Goal: Task Accomplishment & Management: Manage account settings

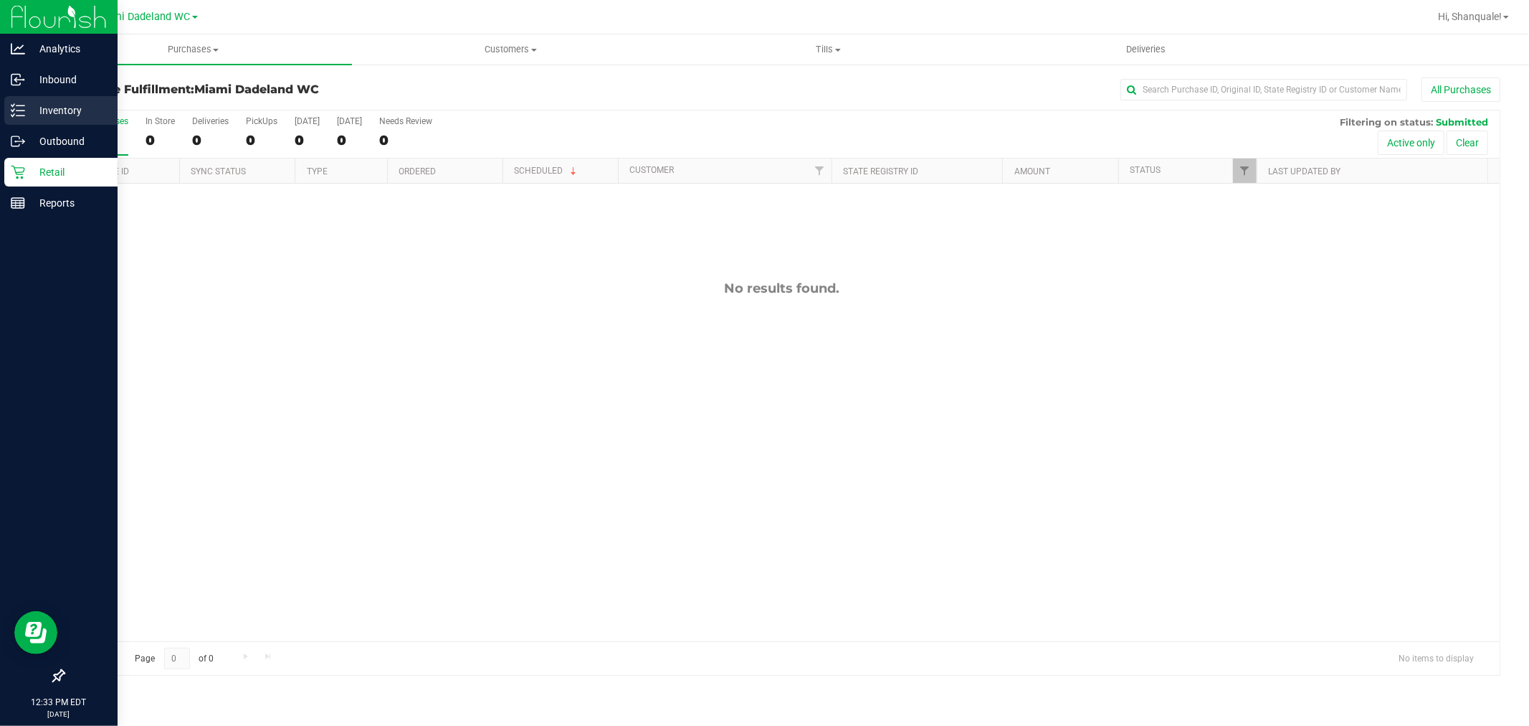
click at [12, 110] on icon at bounding box center [18, 110] width 14 height 14
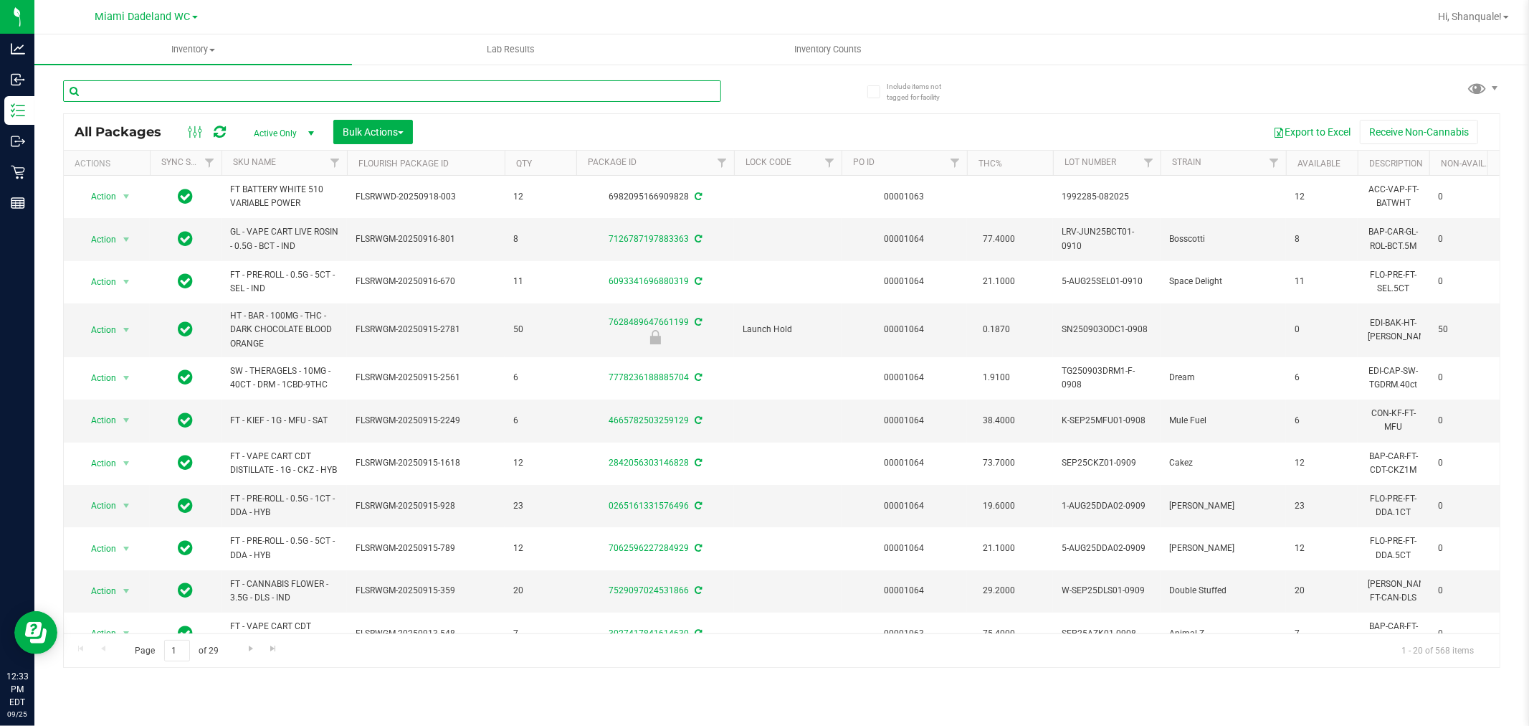
click at [528, 87] on input "text" at bounding box center [392, 91] width 658 height 22
type input "amn"
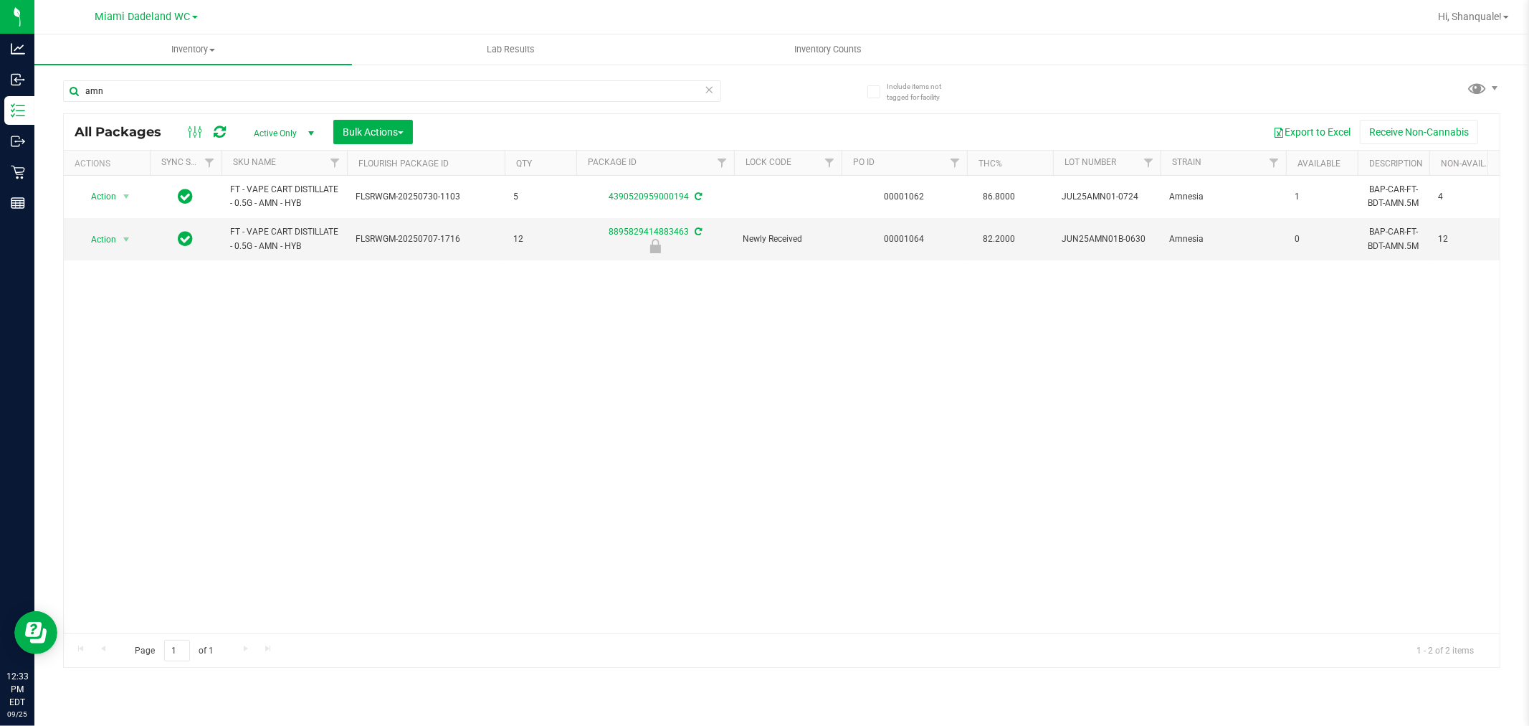
drag, startPoint x: 411, startPoint y: 331, endPoint x: 316, endPoint y: 283, distance: 106.1
click at [410, 326] on div "Action Action Adjust qty Create package Edit attributes Global inventory Locate…" at bounding box center [782, 404] width 1436 height 457
click at [101, 238] on span "Action" at bounding box center [97, 239] width 39 height 20
click at [140, 405] on li "Unlock package" at bounding box center [125, 410] width 92 height 22
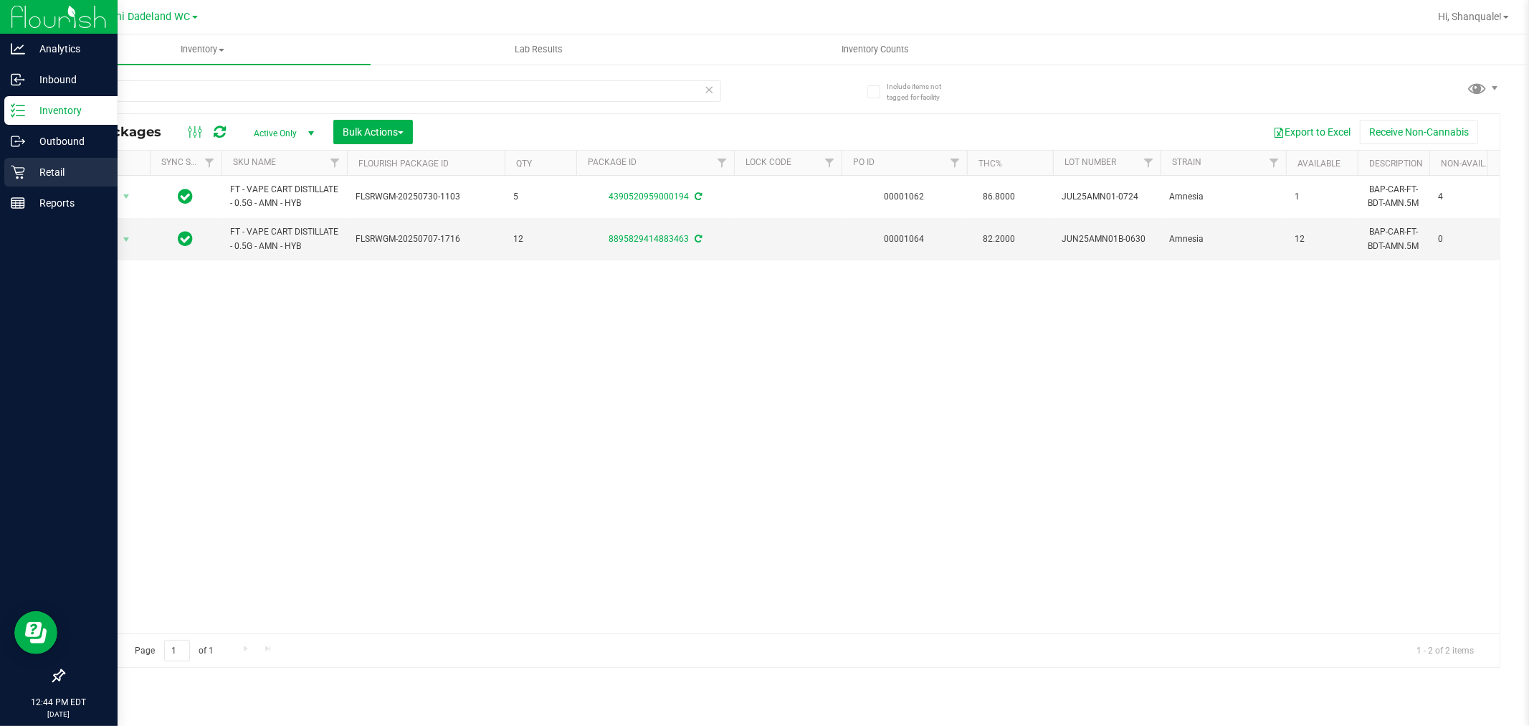
click at [31, 161] on div "Retail" at bounding box center [60, 172] width 113 height 29
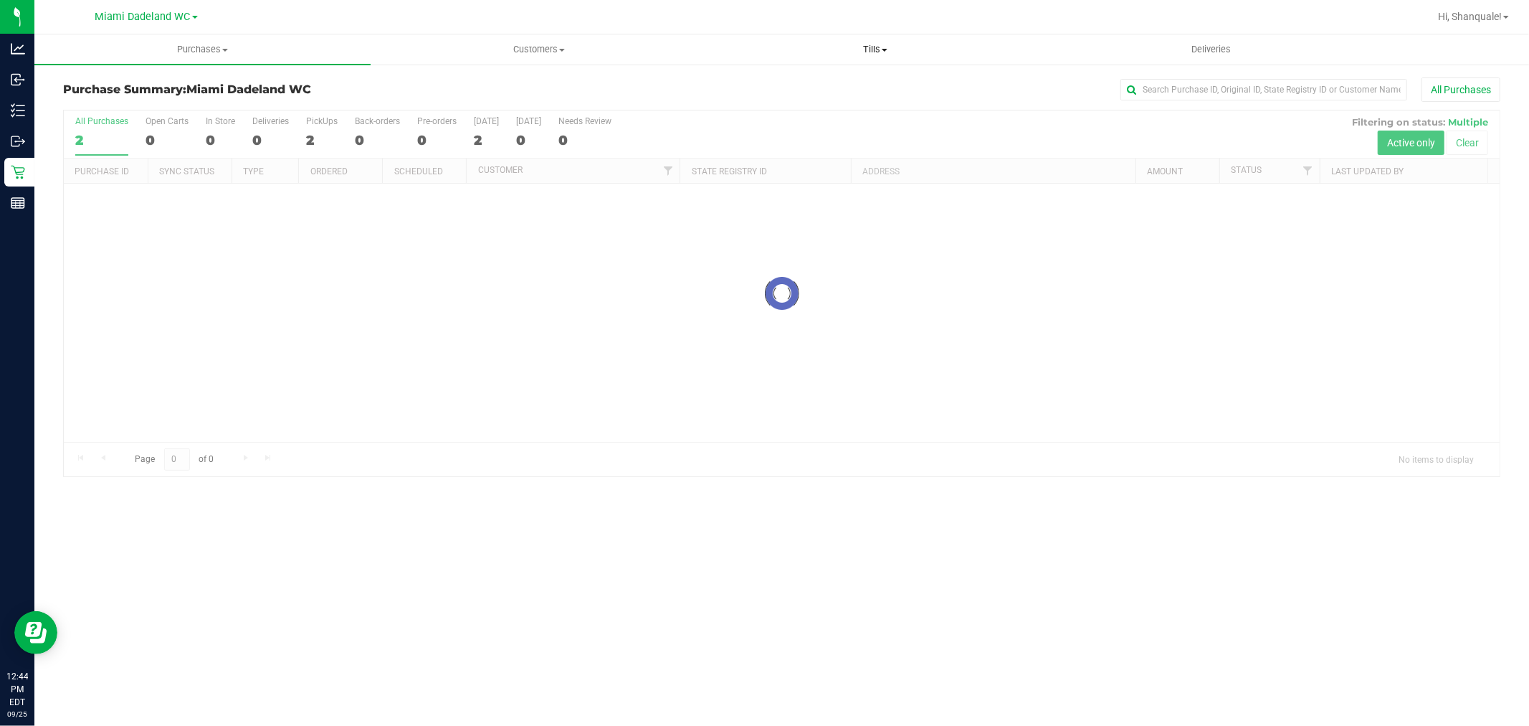
click at [837, 54] on span "Tills" at bounding box center [875, 49] width 335 height 13
click at [862, 44] on span "Tills" at bounding box center [875, 49] width 336 height 13
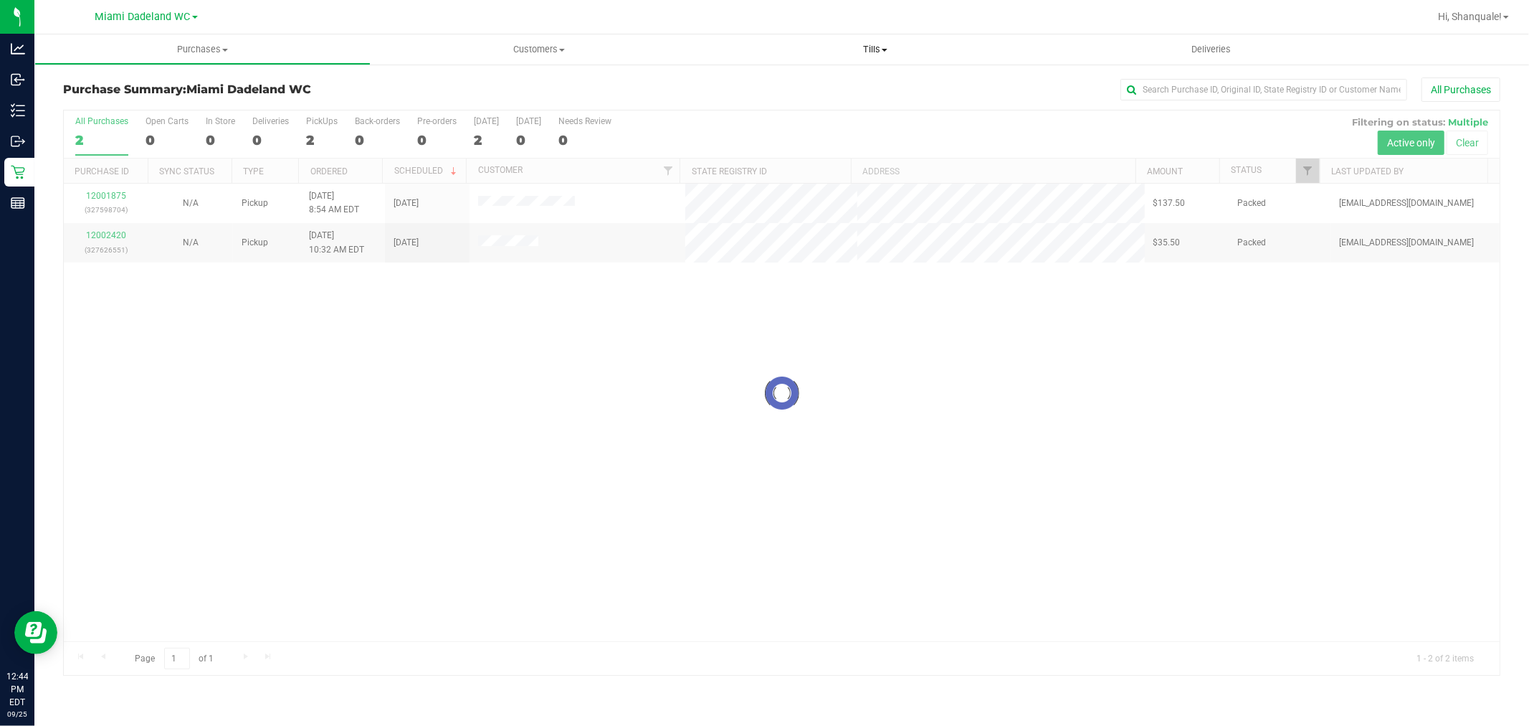
click at [889, 53] on span "Tills" at bounding box center [875, 49] width 336 height 13
click at [826, 87] on li "Manage tills" at bounding box center [875, 86] width 336 height 17
click at [830, 90] on li "Manage tills" at bounding box center [875, 86] width 336 height 17
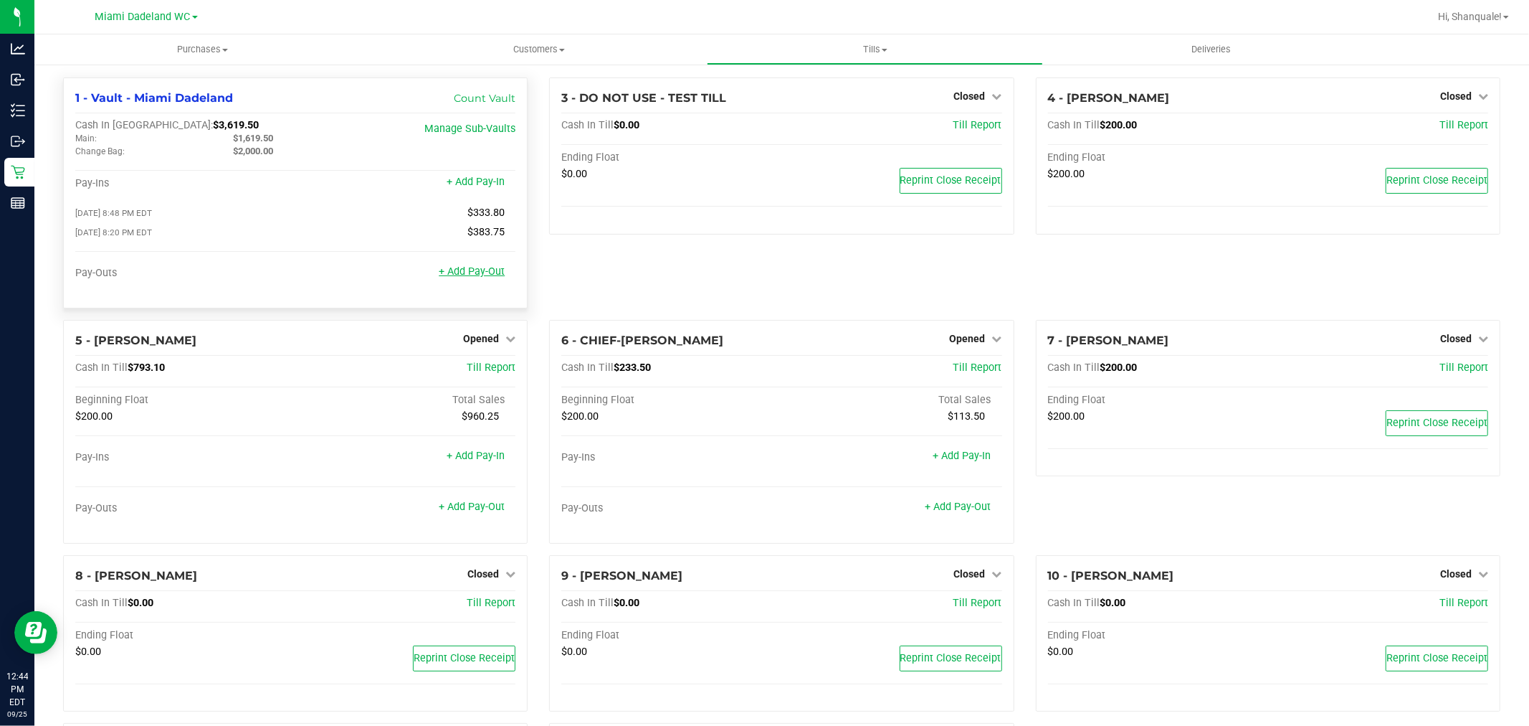
click at [482, 277] on link "+ Add Pay-Out" at bounding box center [472, 271] width 66 height 12
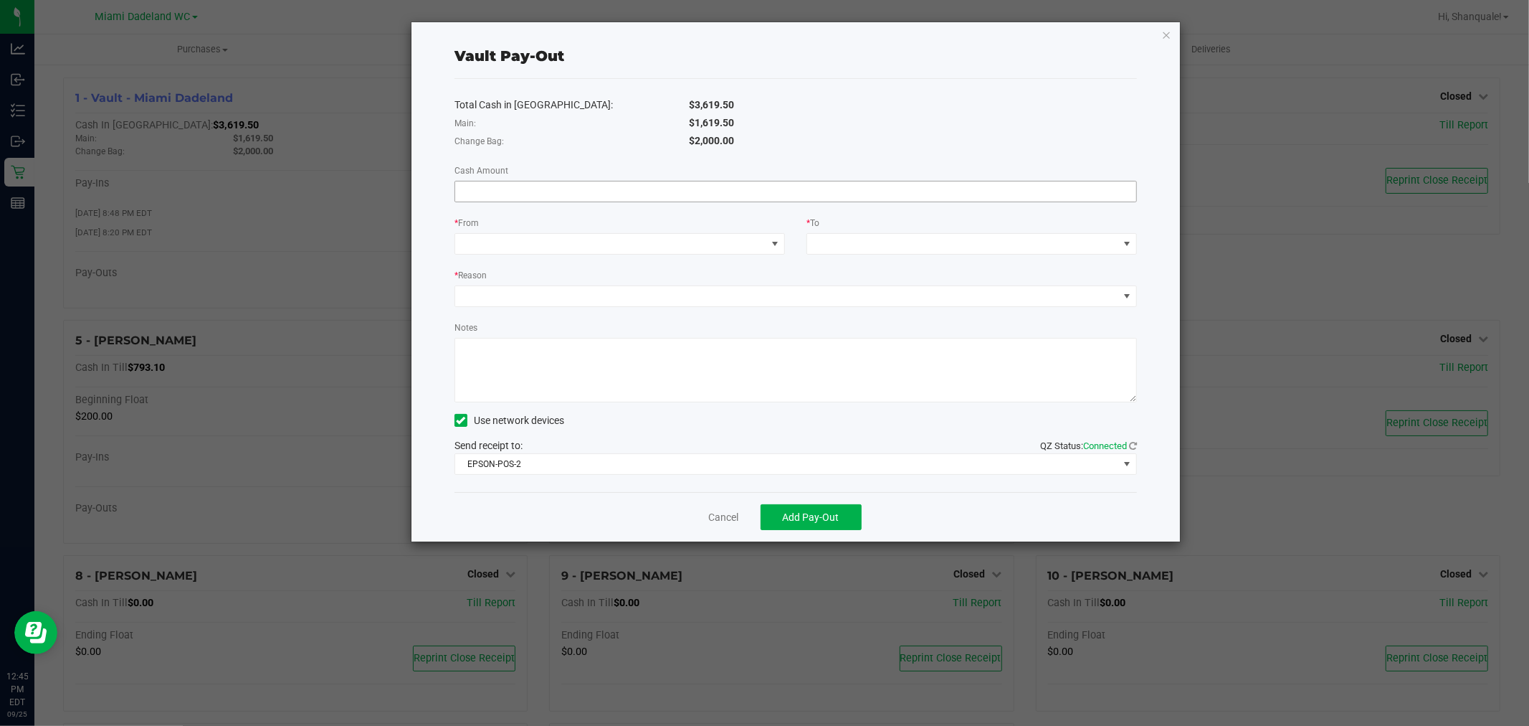
click at [489, 199] on input at bounding box center [795, 191] width 681 height 20
type input "$1,619.50"
click at [498, 232] on div "* From" at bounding box center [620, 224] width 331 height 18
click at [493, 259] on div "Total Cash in Vault: $3,619.50 Main: $1,619.50 Change Bag: $2,000.00 Cash Amoun…" at bounding box center [796, 285] width 683 height 413
click at [502, 248] on span at bounding box center [610, 244] width 311 height 20
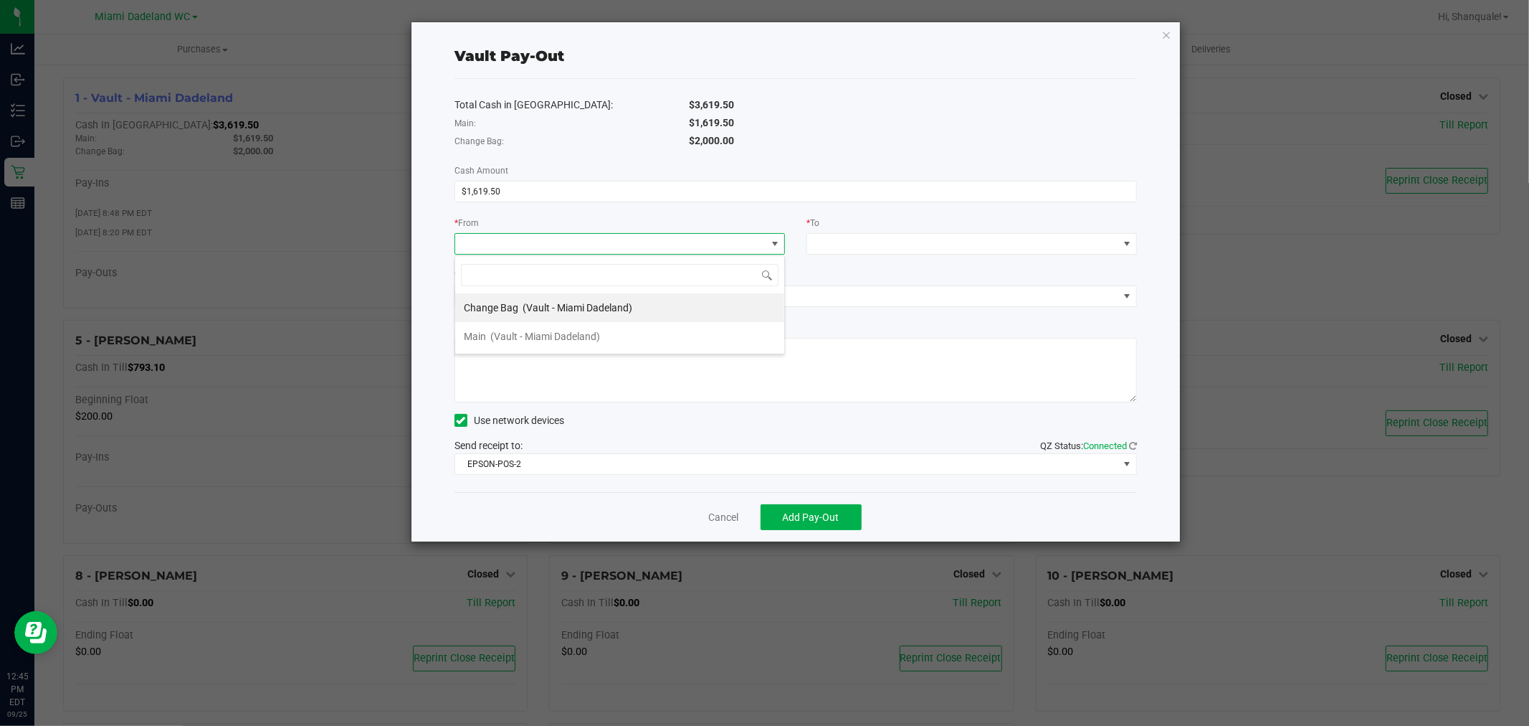
scroll to position [22, 331]
click at [518, 341] on span "(Vault - Miami Dadeland)" at bounding box center [545, 336] width 110 height 11
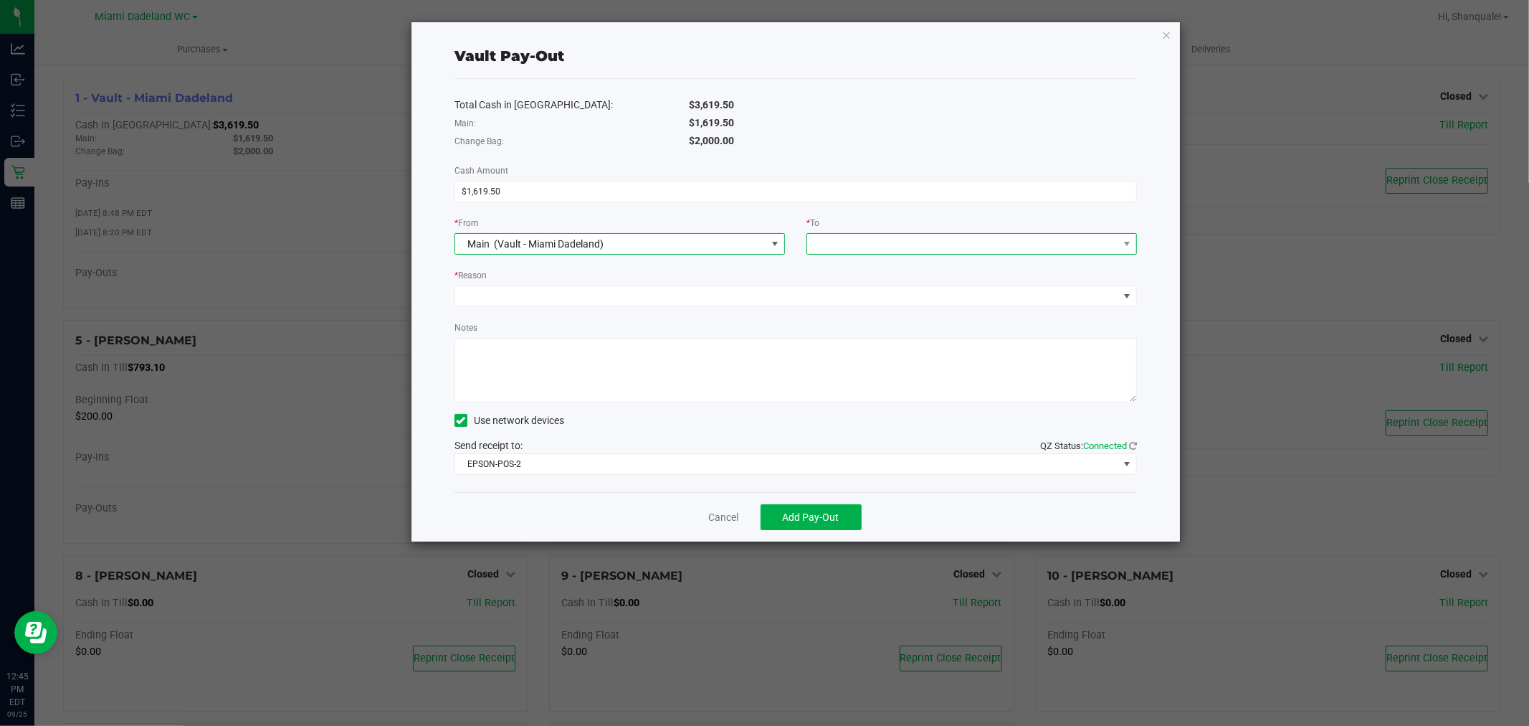
click at [859, 244] on span at bounding box center [962, 244] width 311 height 20
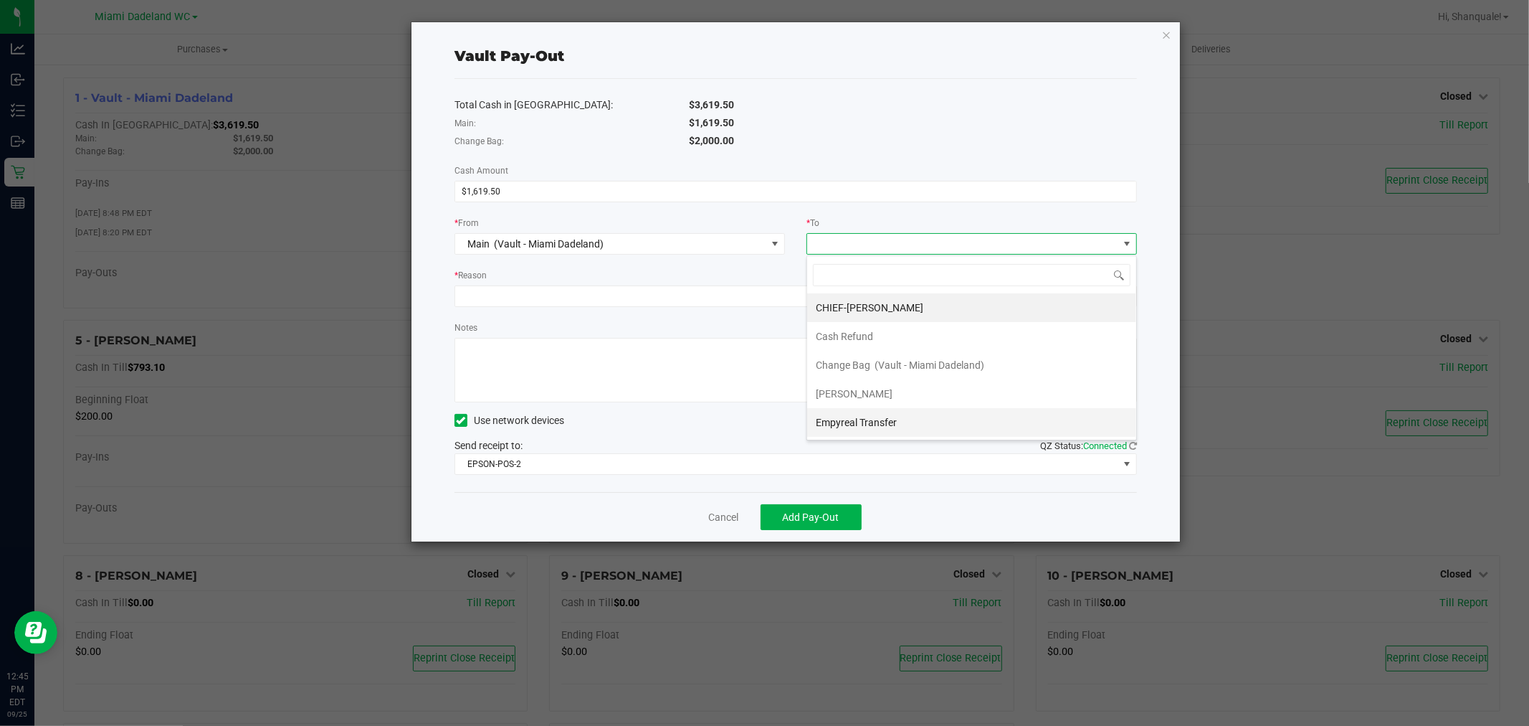
click at [918, 417] on li "Empyreal Transfer" at bounding box center [971, 422] width 329 height 29
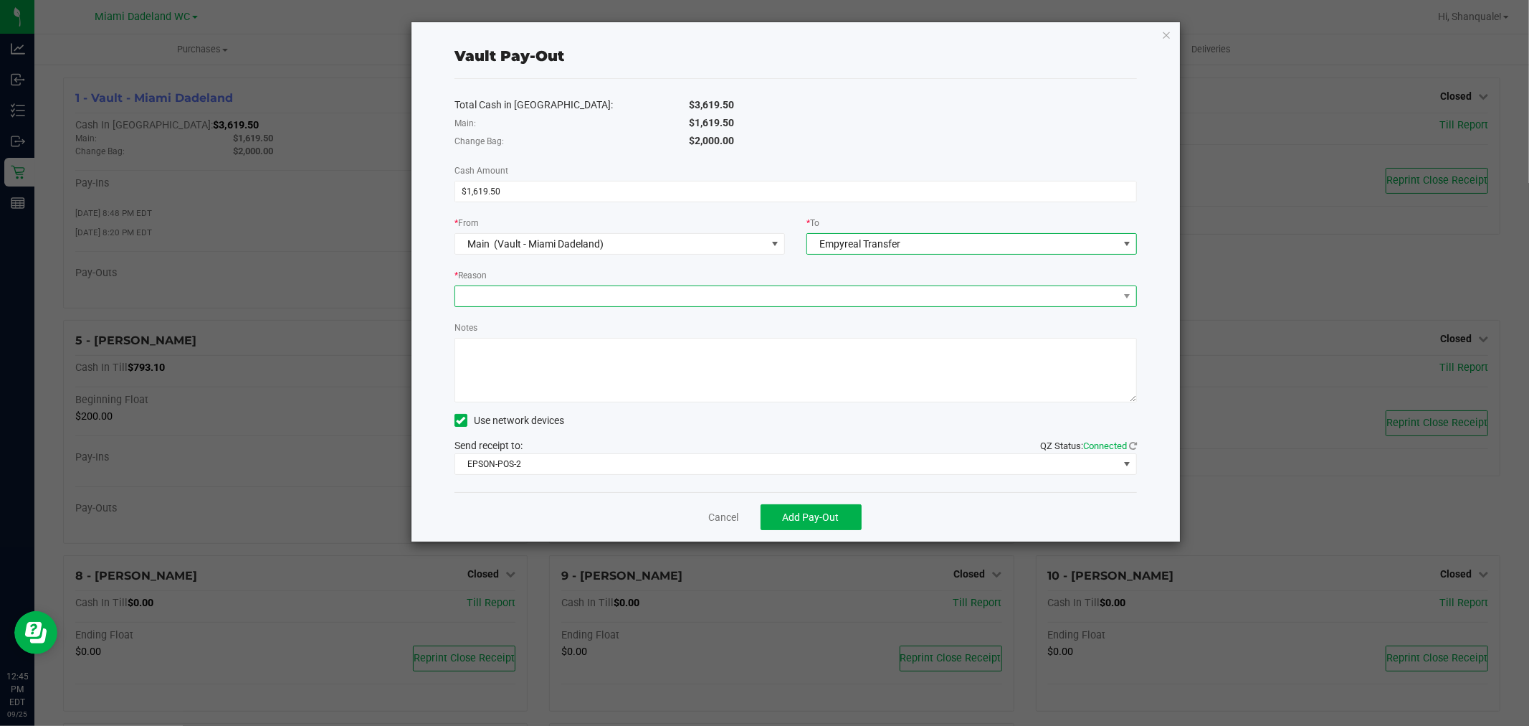
click at [664, 299] on span at bounding box center [786, 296] width 663 height 20
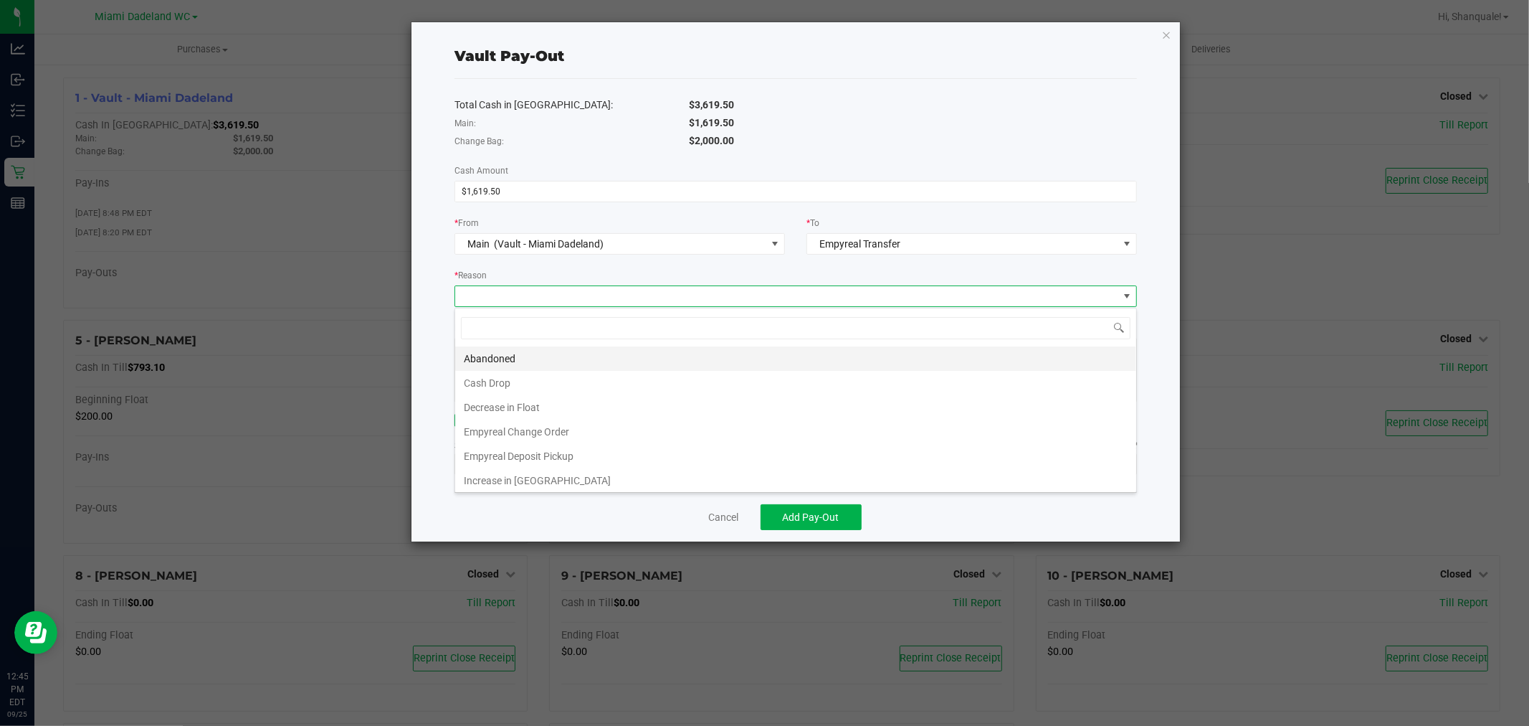
scroll to position [22, 683]
click at [555, 465] on li "Empyreal Deposit Pickup" at bounding box center [795, 456] width 681 height 24
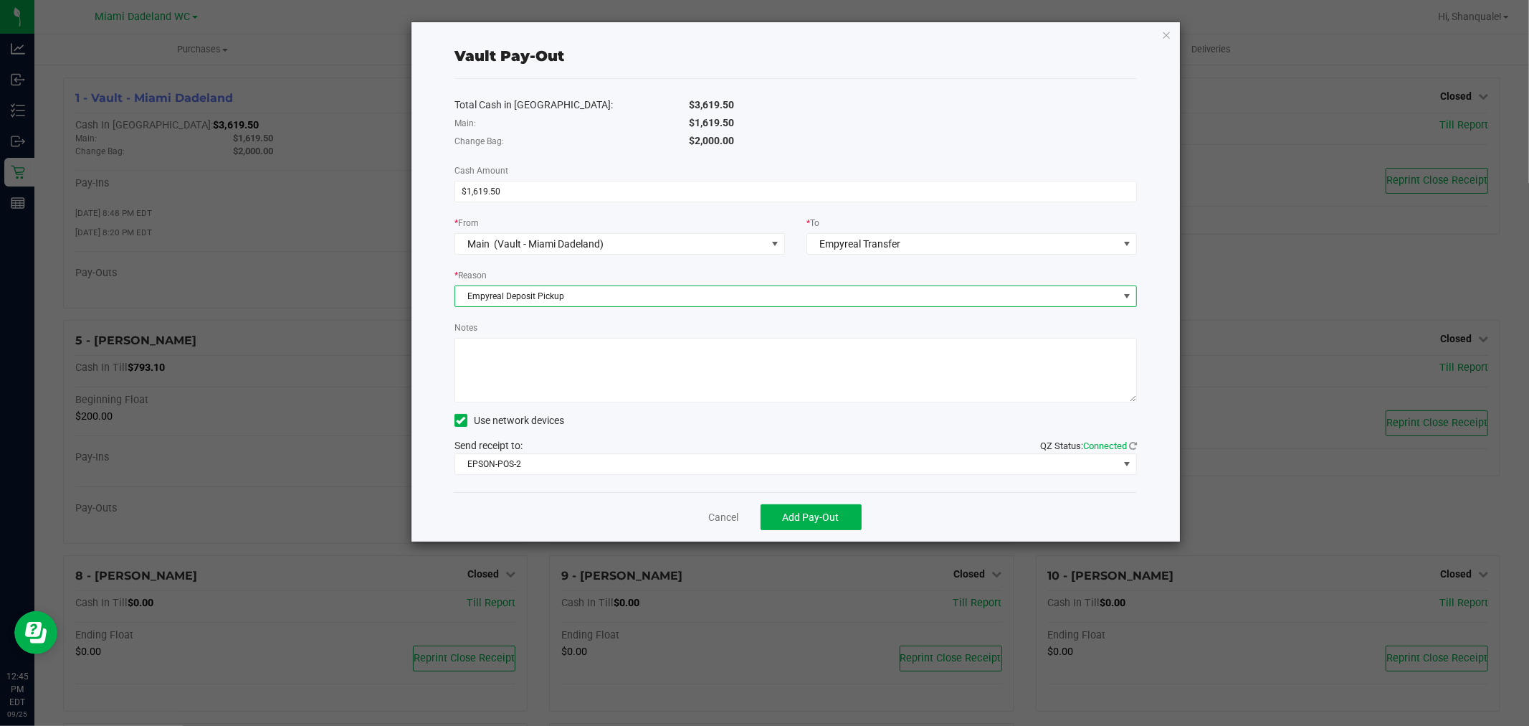
click at [544, 368] on textarea "Notes" at bounding box center [796, 370] width 683 height 65
type textarea "AB"
click at [668, 472] on span "EPSON-POS-2" at bounding box center [786, 464] width 663 height 20
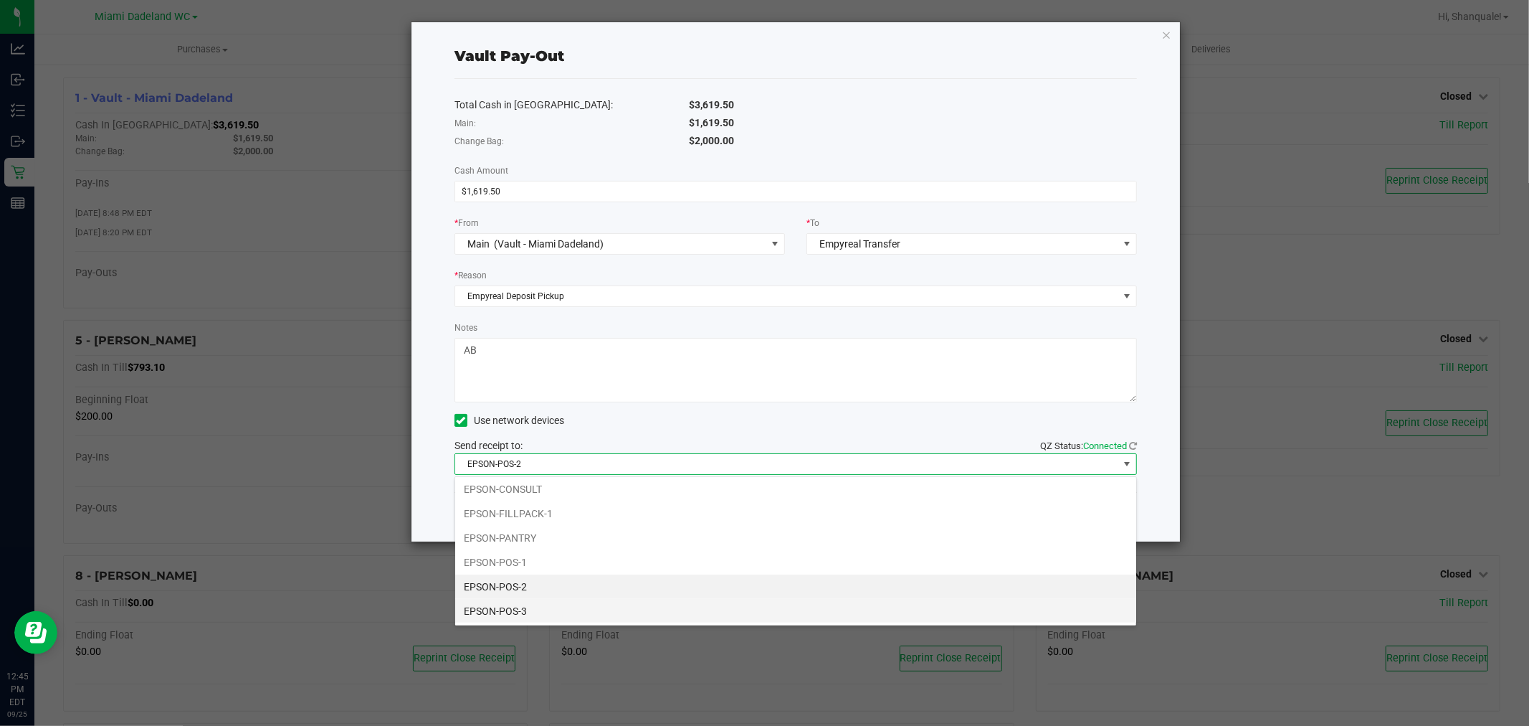
scroll to position [0, 0]
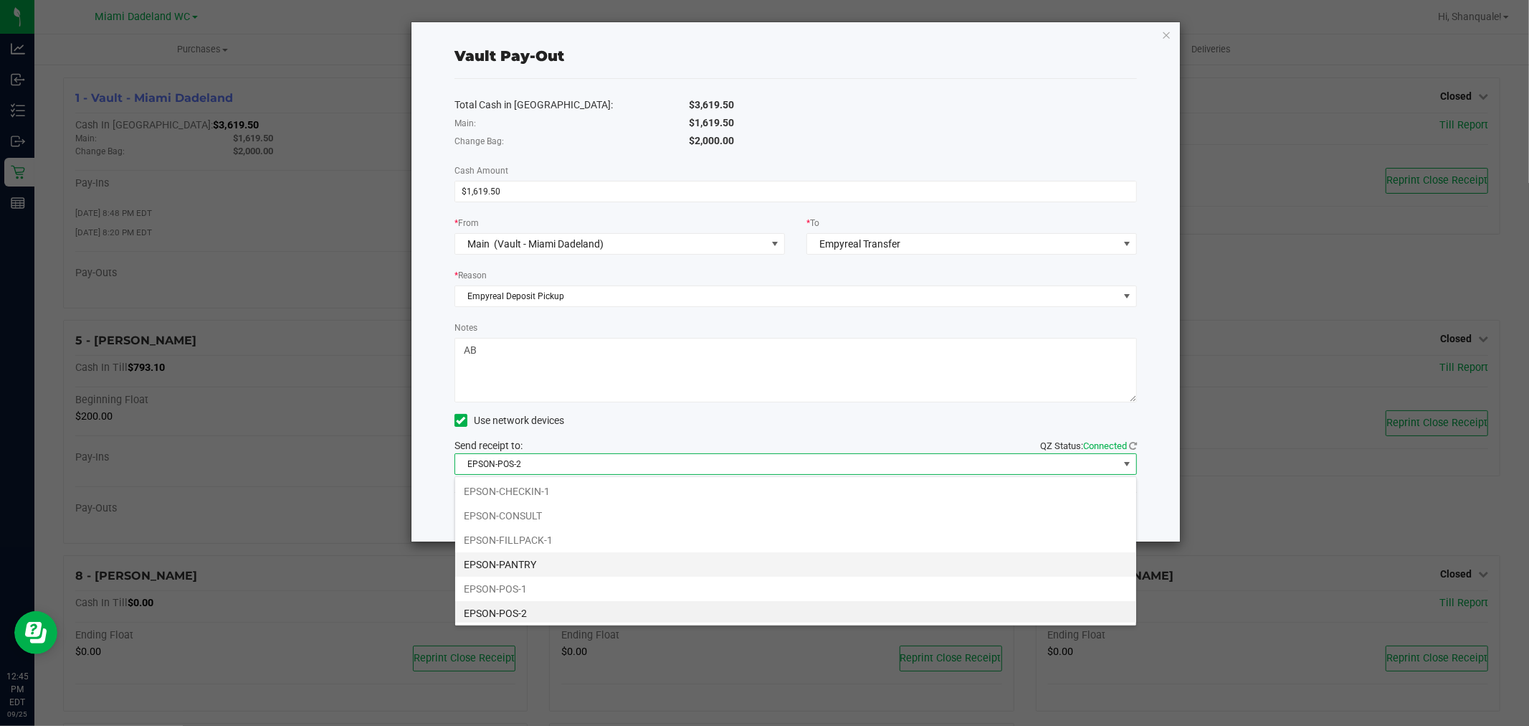
click at [562, 568] on li "EPSON-PANTRY" at bounding box center [795, 564] width 681 height 24
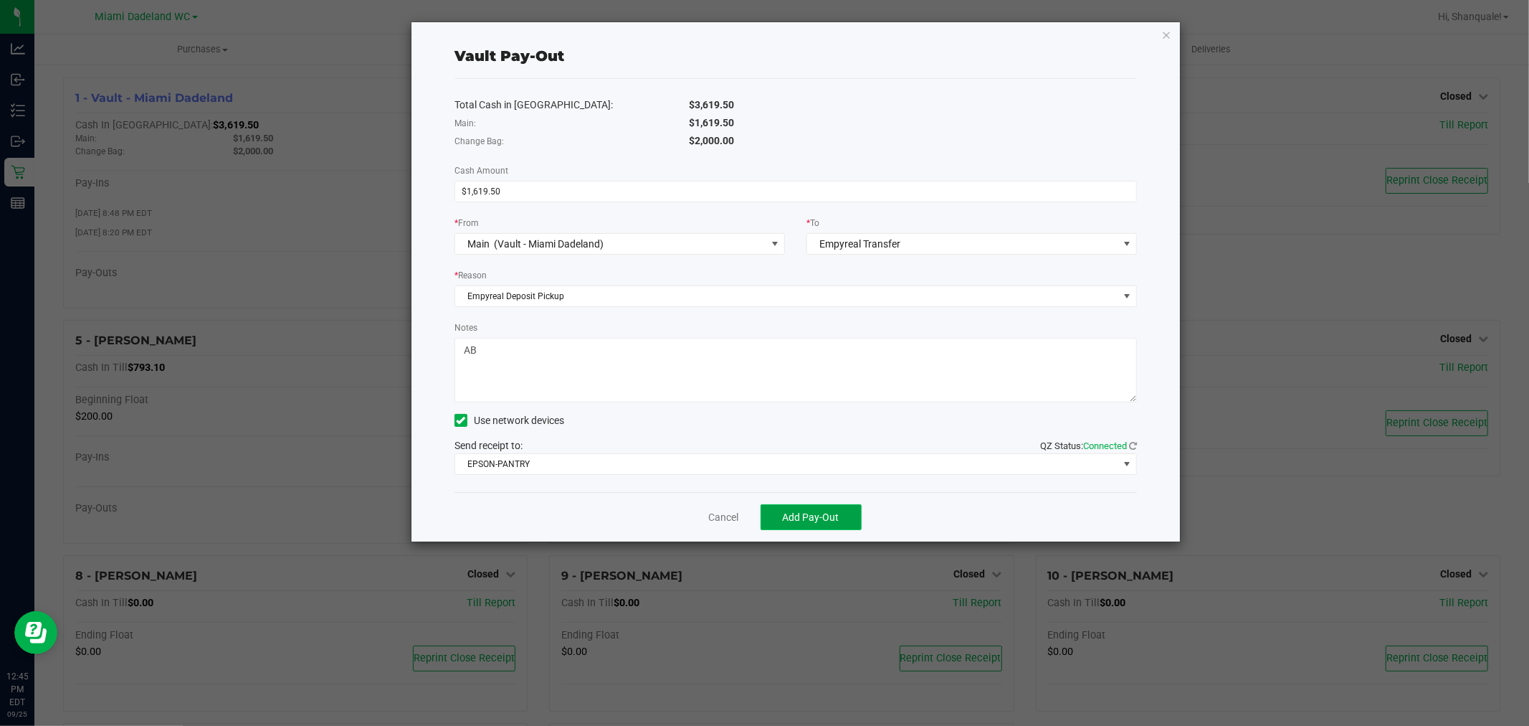
click at [797, 514] on span "Add Pay-Out" at bounding box center [811, 516] width 57 height 11
click at [701, 518] on link "Dismiss" at bounding box center [718, 517] width 34 height 15
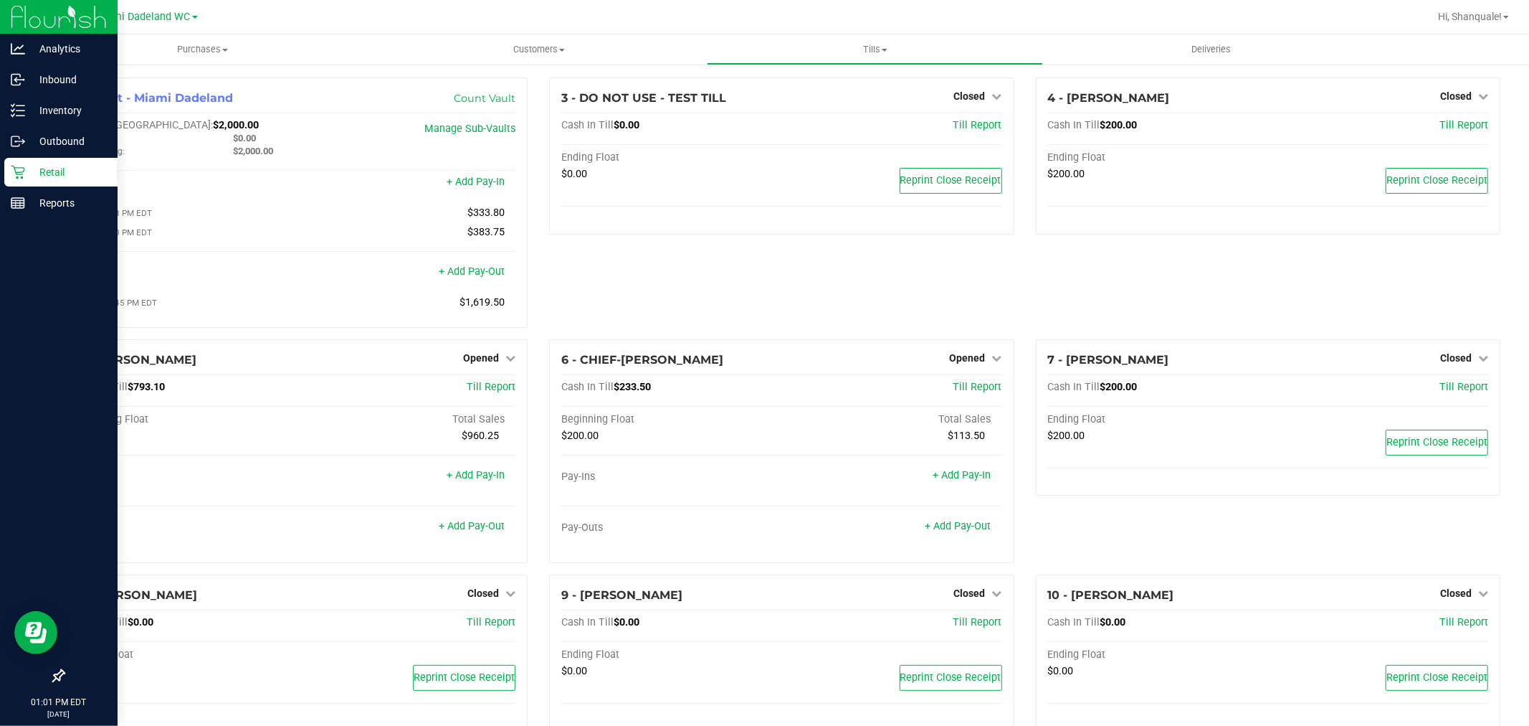
click at [16, 170] on icon at bounding box center [18, 172] width 14 height 14
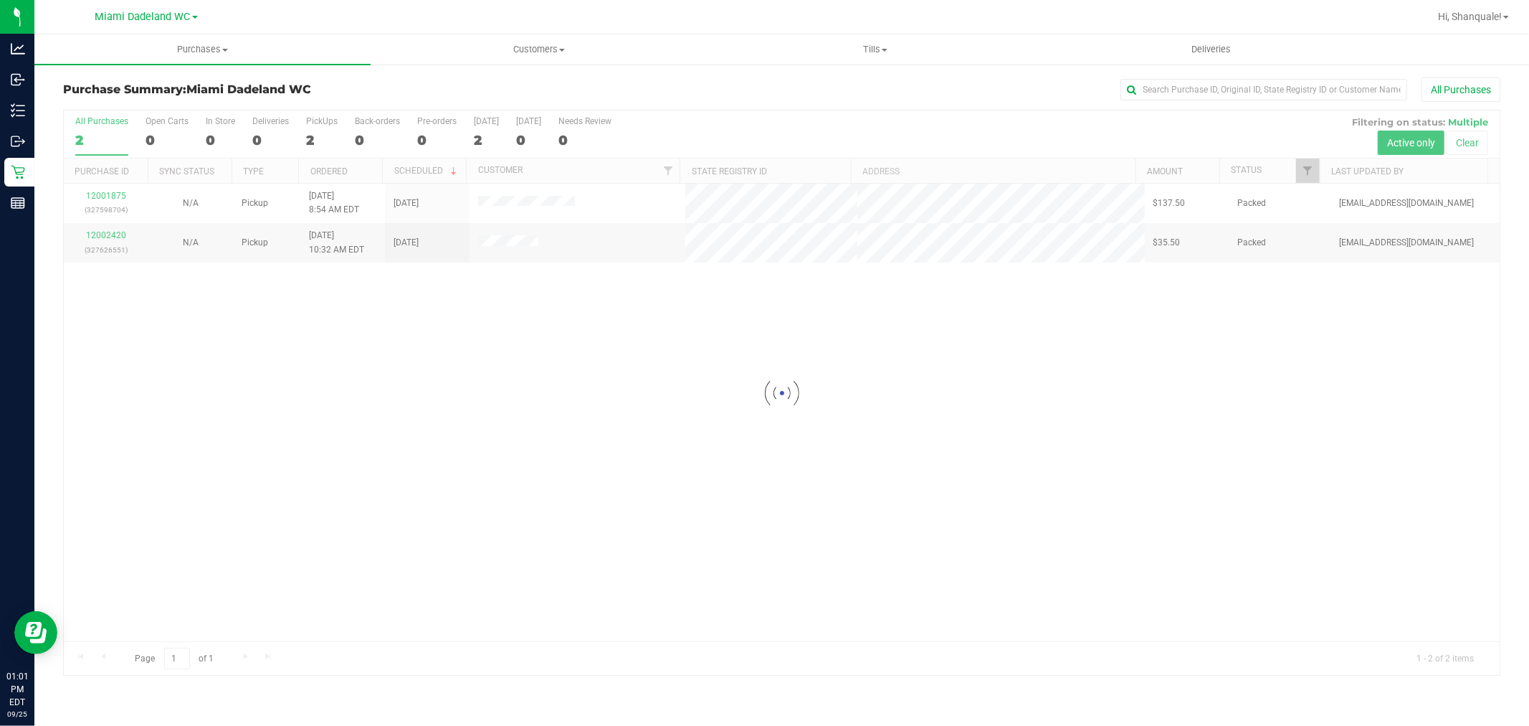
click at [404, 370] on div at bounding box center [782, 392] width 1436 height 565
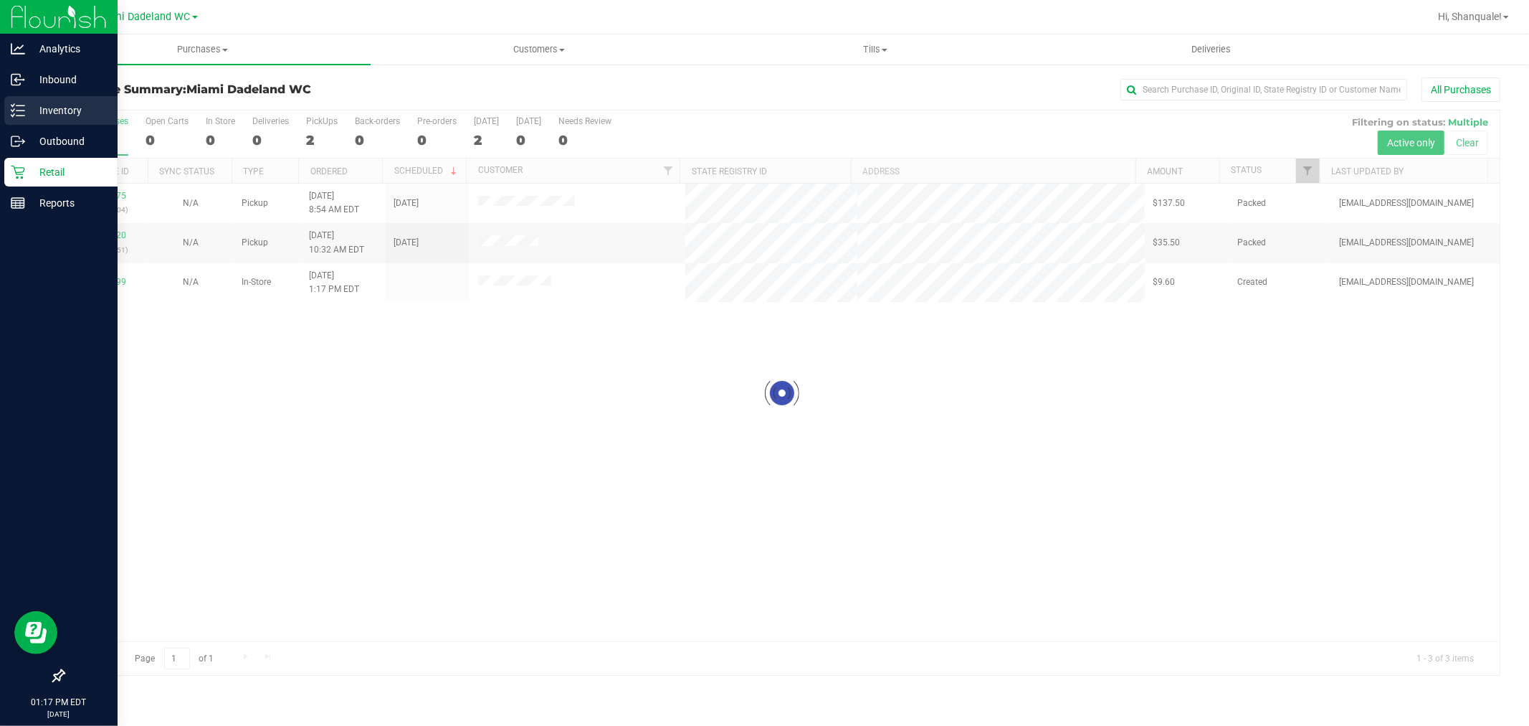
click at [11, 103] on icon at bounding box center [18, 110] width 14 height 14
click at [96, 113] on p "Inventory" at bounding box center [68, 110] width 86 height 17
click at [77, 111] on p "Inventory" at bounding box center [68, 110] width 86 height 17
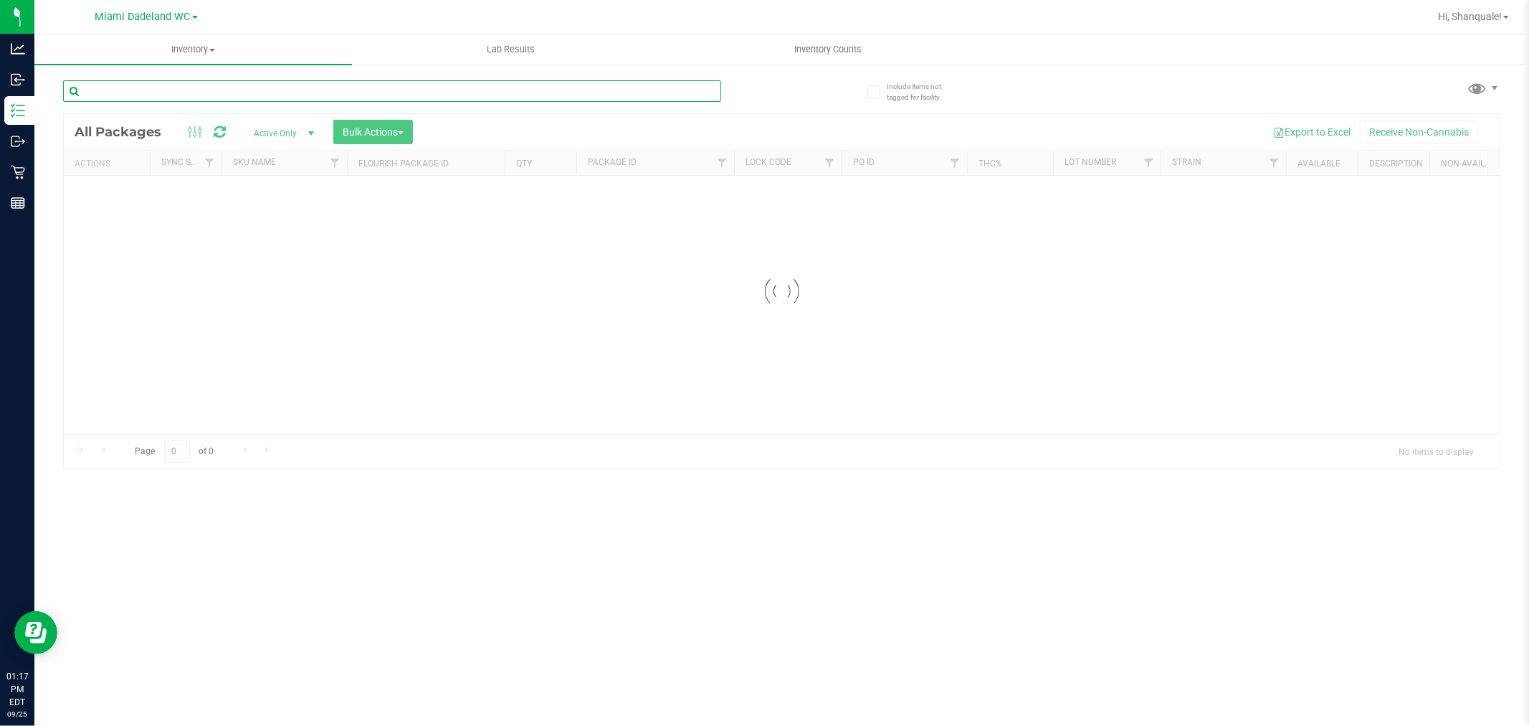
click at [419, 88] on input "text" at bounding box center [392, 91] width 658 height 22
click at [420, 87] on input "text" at bounding box center [392, 91] width 658 height 22
type input "0041499501357004"
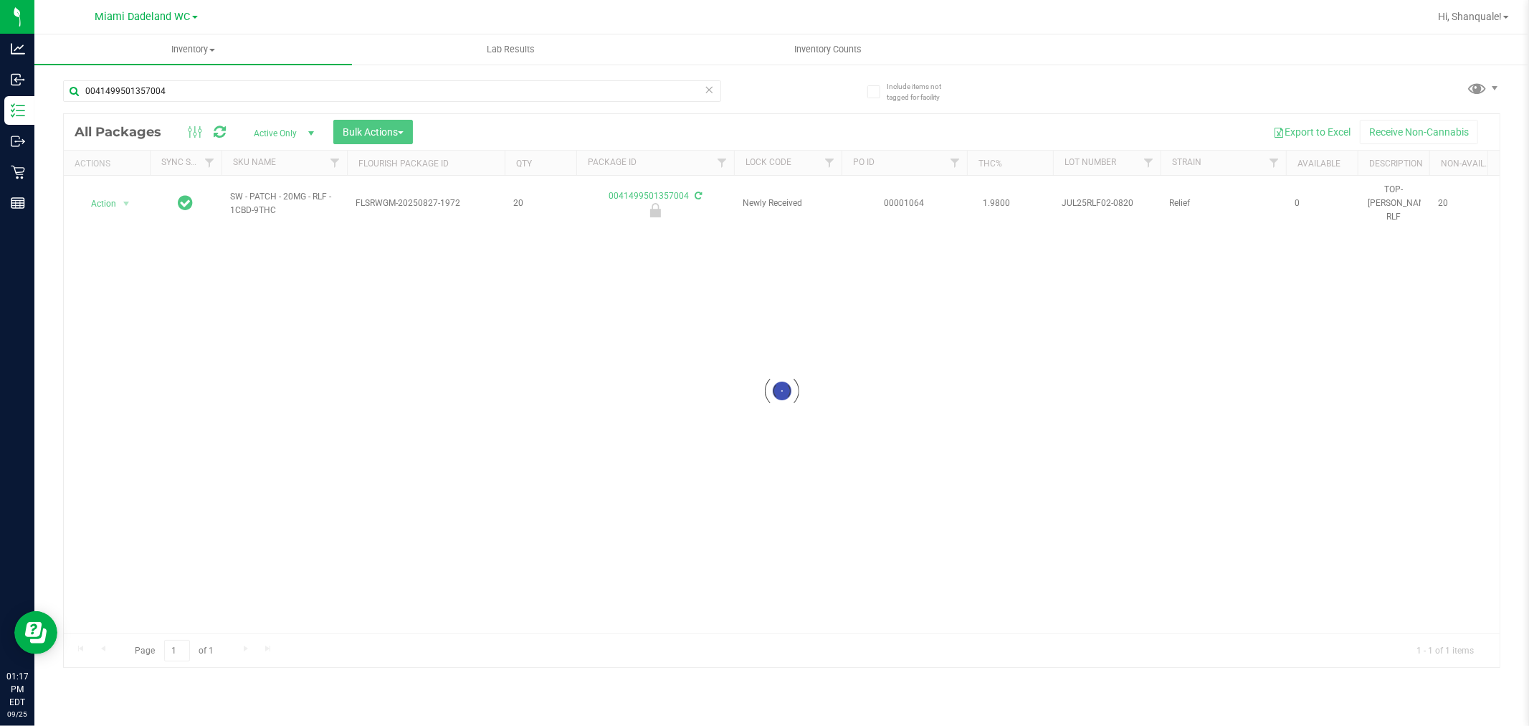
click at [125, 196] on div at bounding box center [782, 391] width 1436 height 554
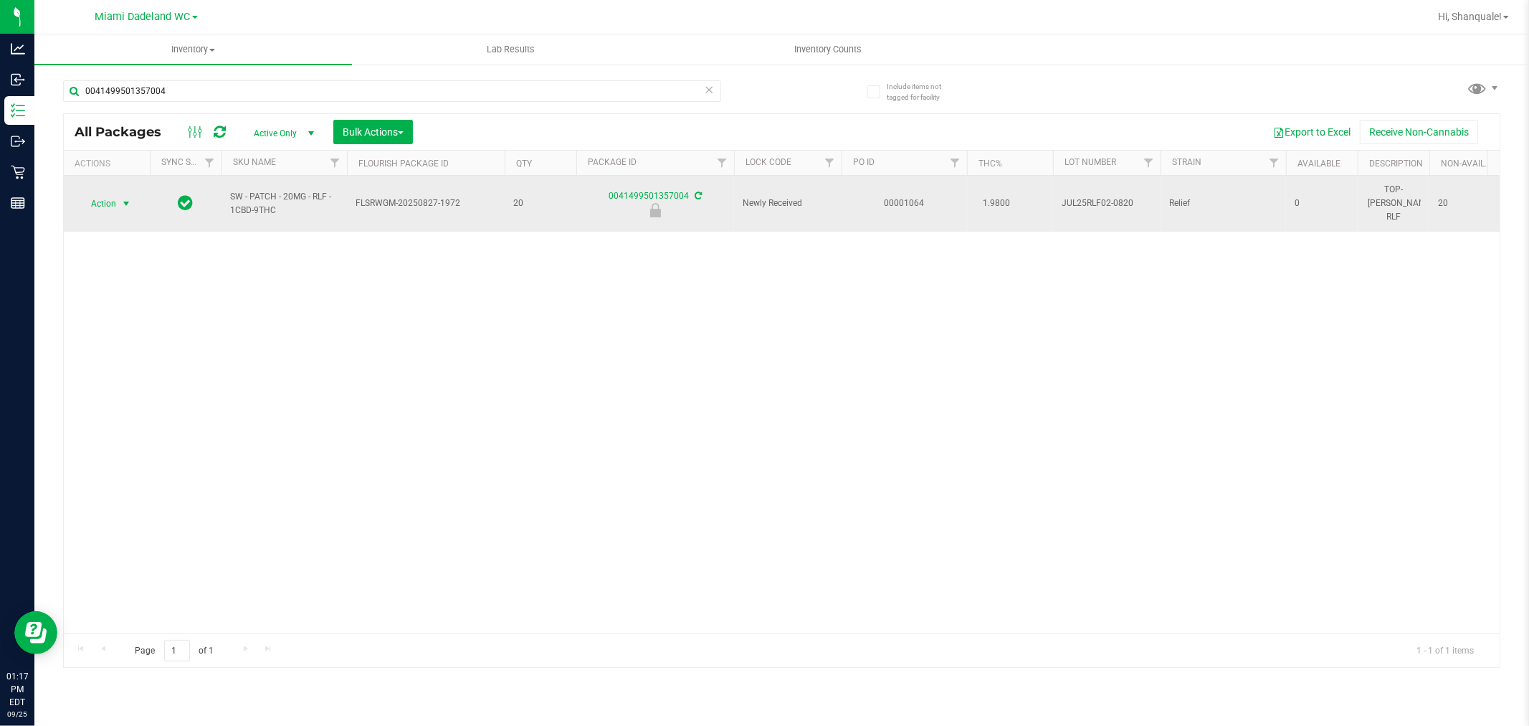
click at [124, 198] on span "select" at bounding box center [125, 203] width 11 height 11
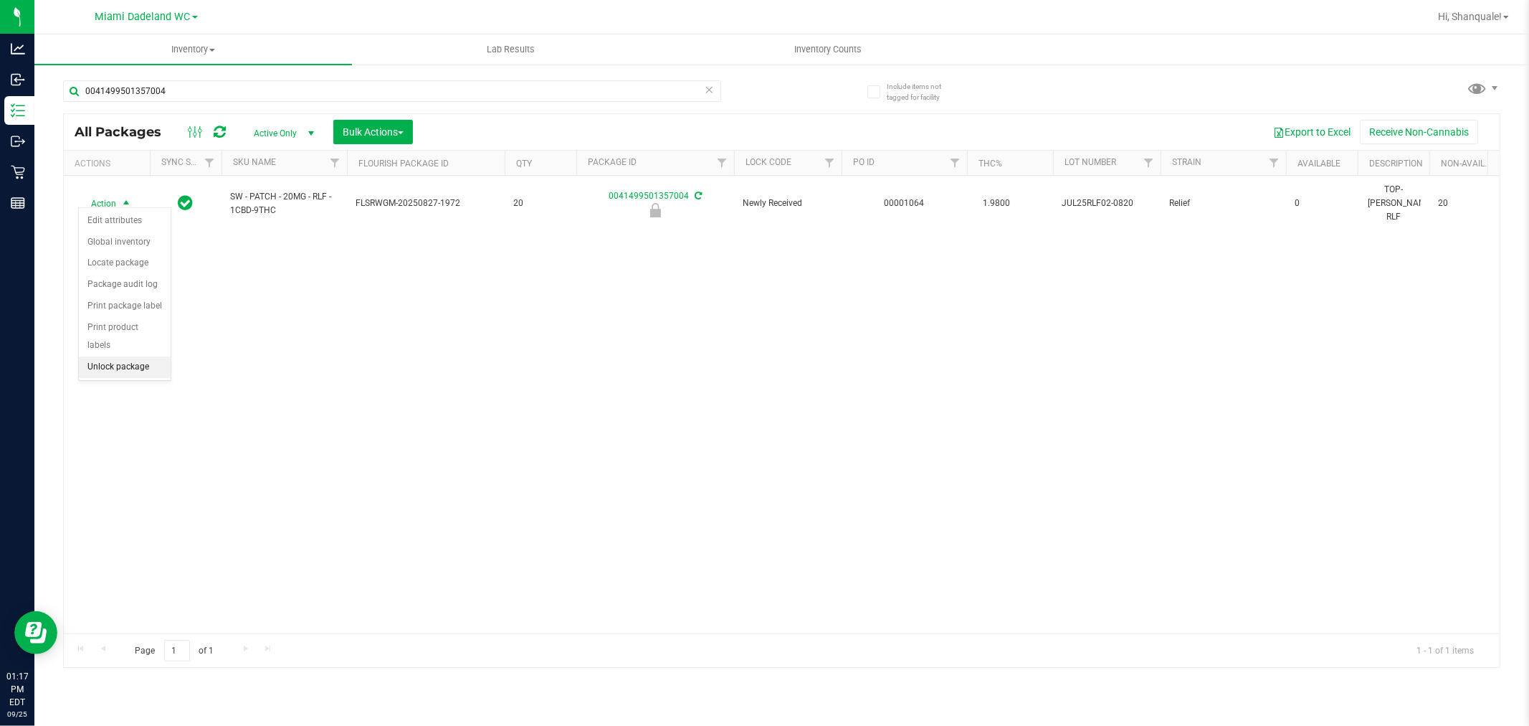
click at [145, 370] on li "Unlock package" at bounding box center [125, 367] width 92 height 22
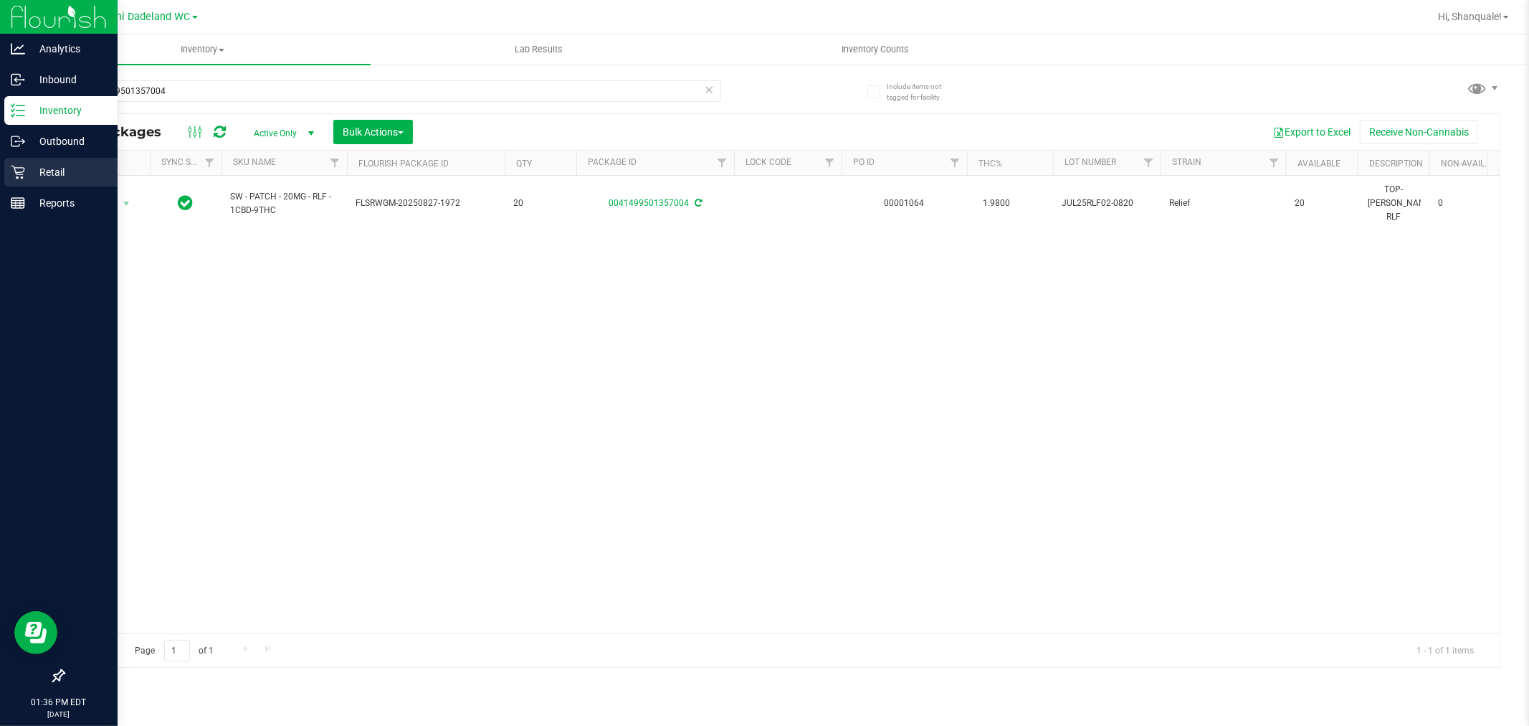
click at [16, 170] on icon at bounding box center [18, 172] width 14 height 14
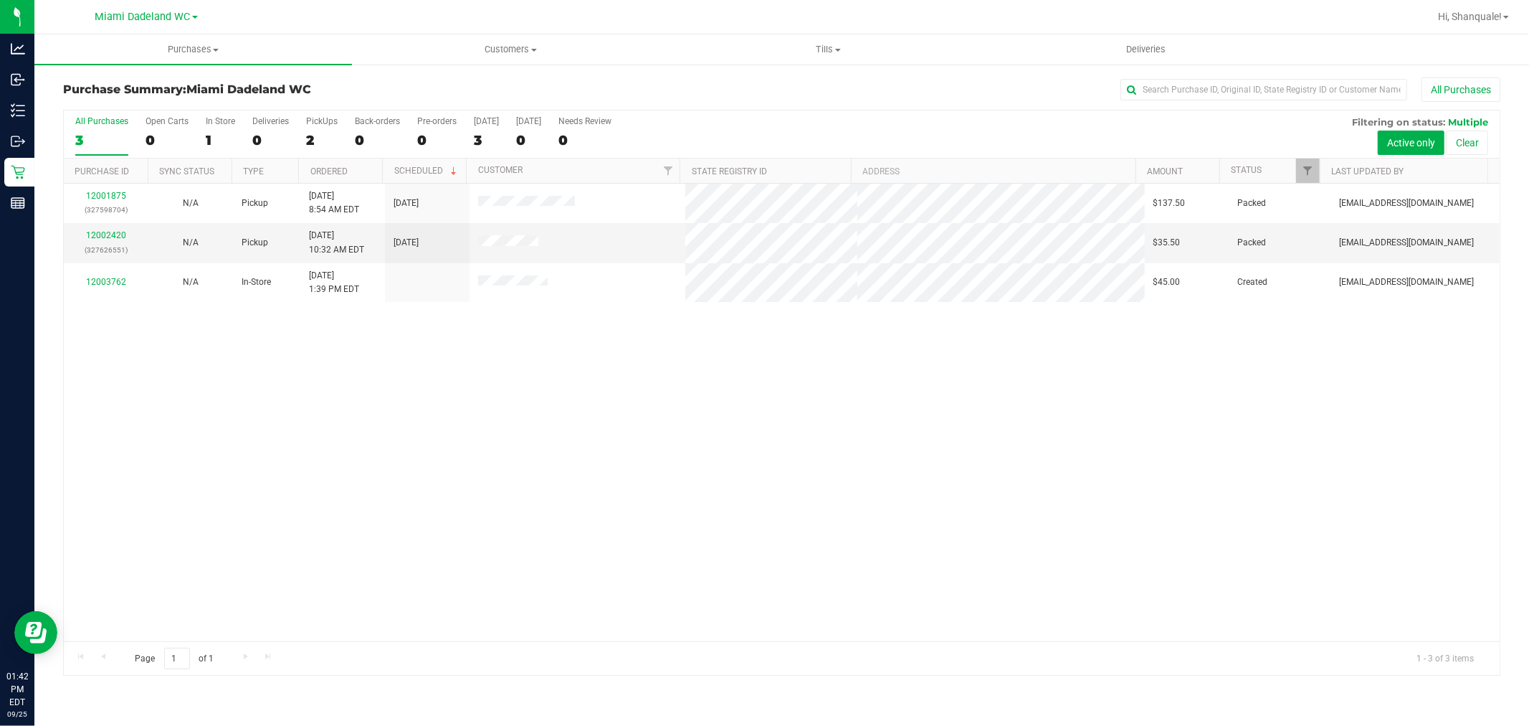
click at [848, 520] on div "12001875 (327598704) N/A Pickup [DATE] 8:54 AM EDT 9/25/2025 $137.50 Packed [EM…" at bounding box center [782, 412] width 1436 height 457
click at [840, 550] on div "12001875 (327598704) N/A Pickup [DATE] 8:54 AM EDT 9/25/2025 $137.50 Packed [EM…" at bounding box center [782, 412] width 1436 height 457
click at [820, 539] on div "12001875 (327598704) N/A Pickup [DATE] 8:54 AM EDT 9/25/2025 $137.50 Packed [EM…" at bounding box center [782, 412] width 1436 height 457
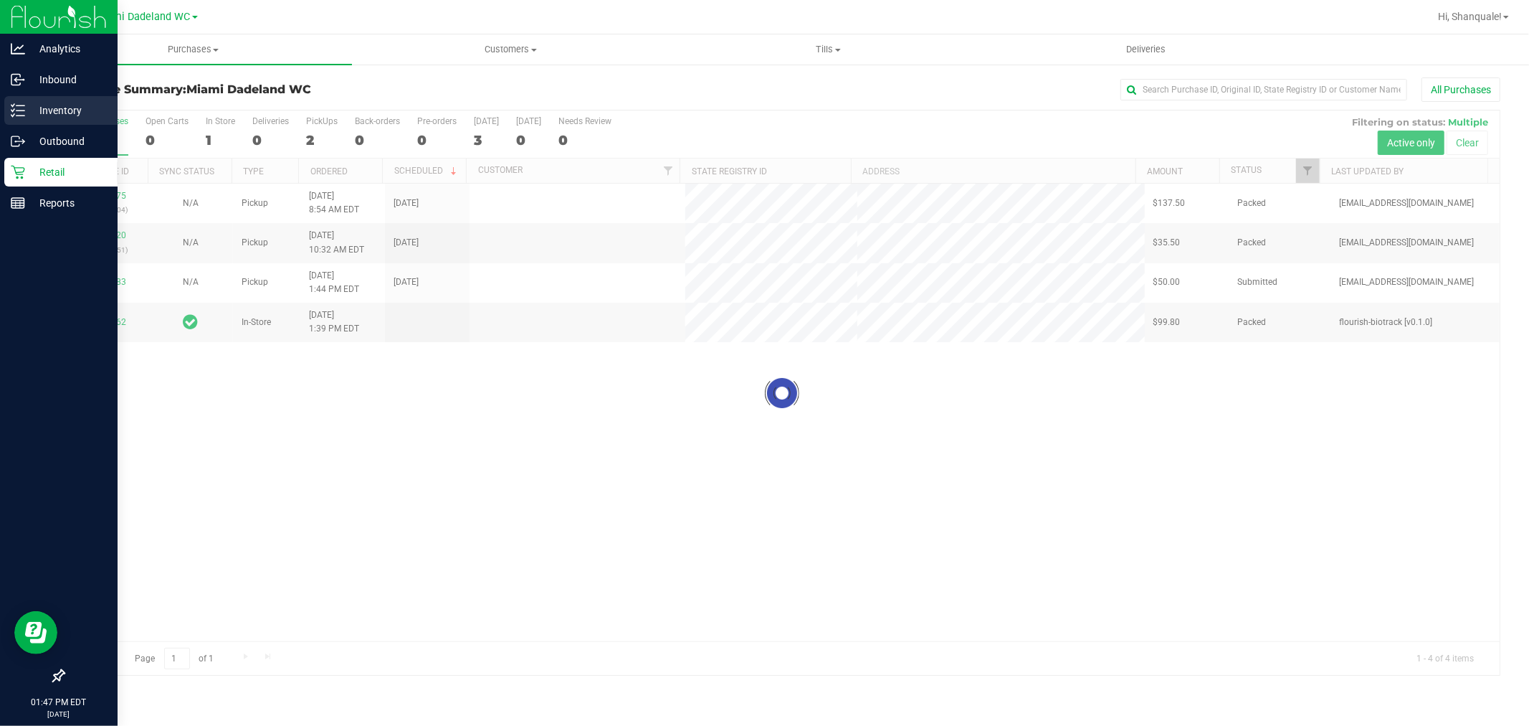
click at [12, 110] on icon at bounding box center [18, 110] width 14 height 14
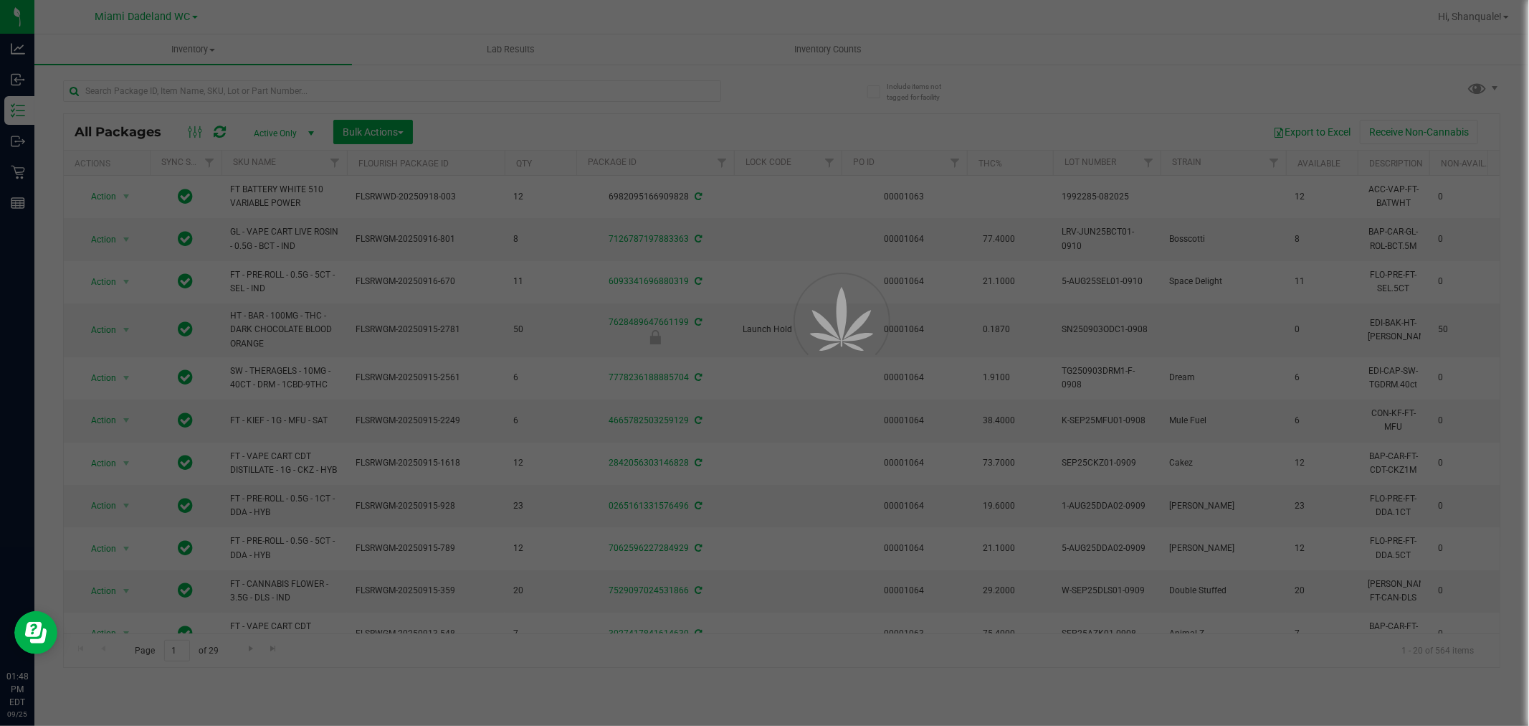
click at [382, 75] on div at bounding box center [764, 363] width 1529 height 726
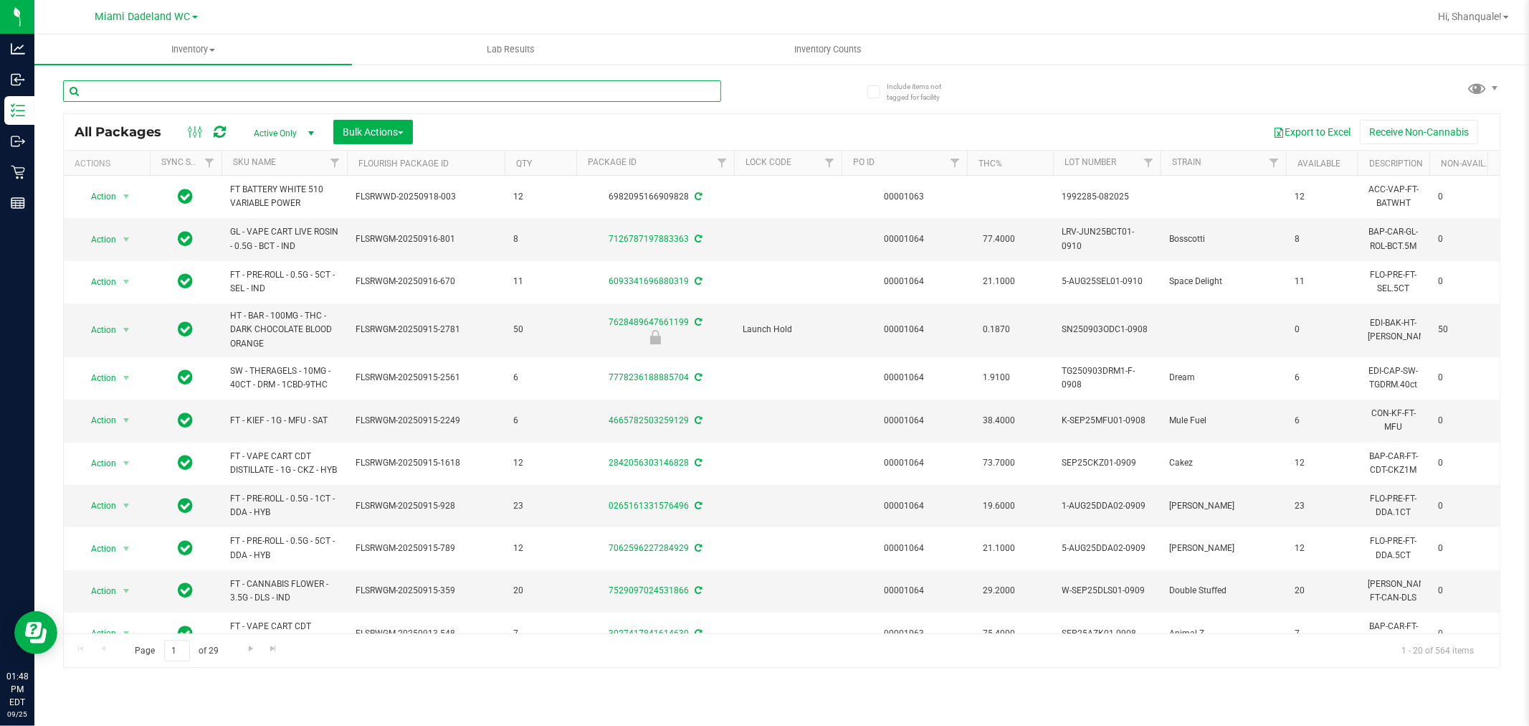
click at [359, 87] on input "text" at bounding box center [392, 91] width 658 height 22
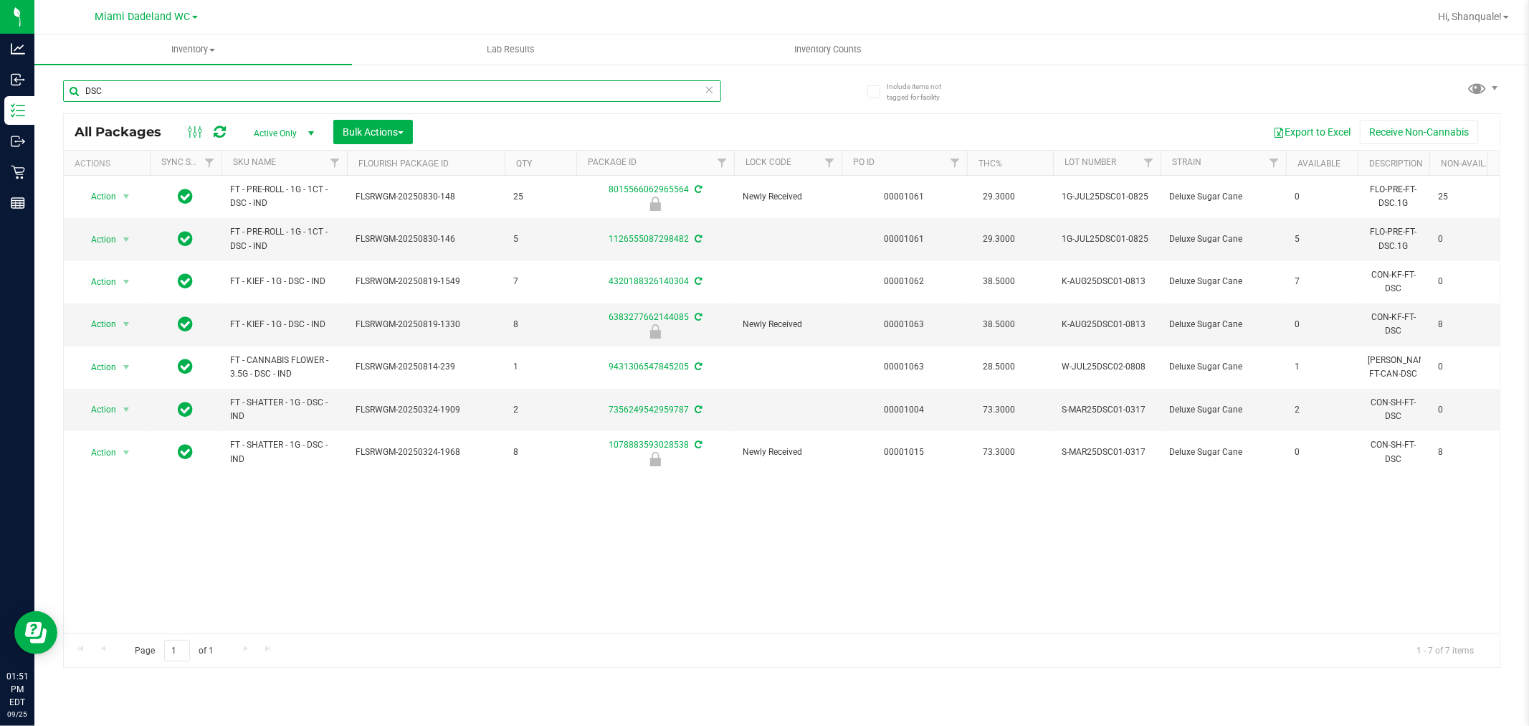
type input "DSC"
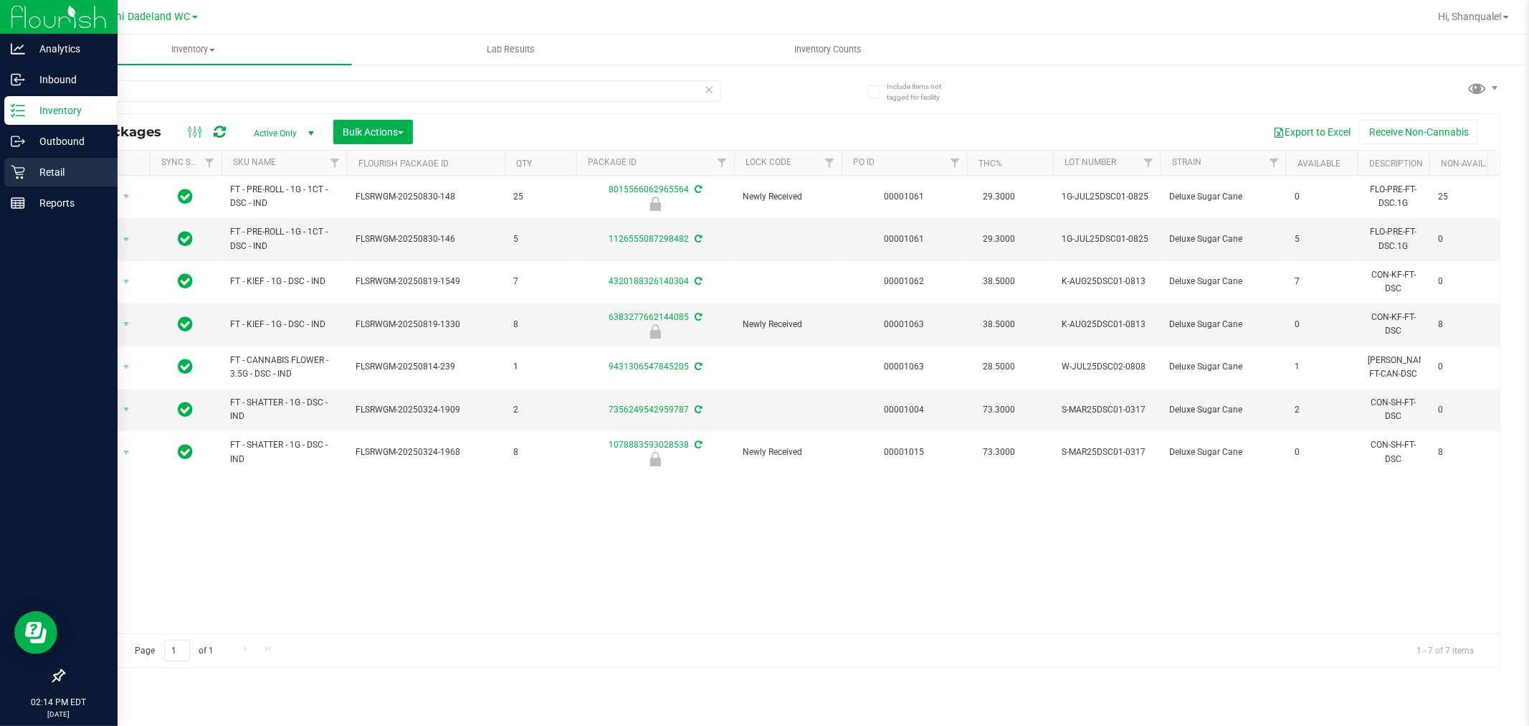
click at [15, 173] on icon at bounding box center [18, 172] width 14 height 14
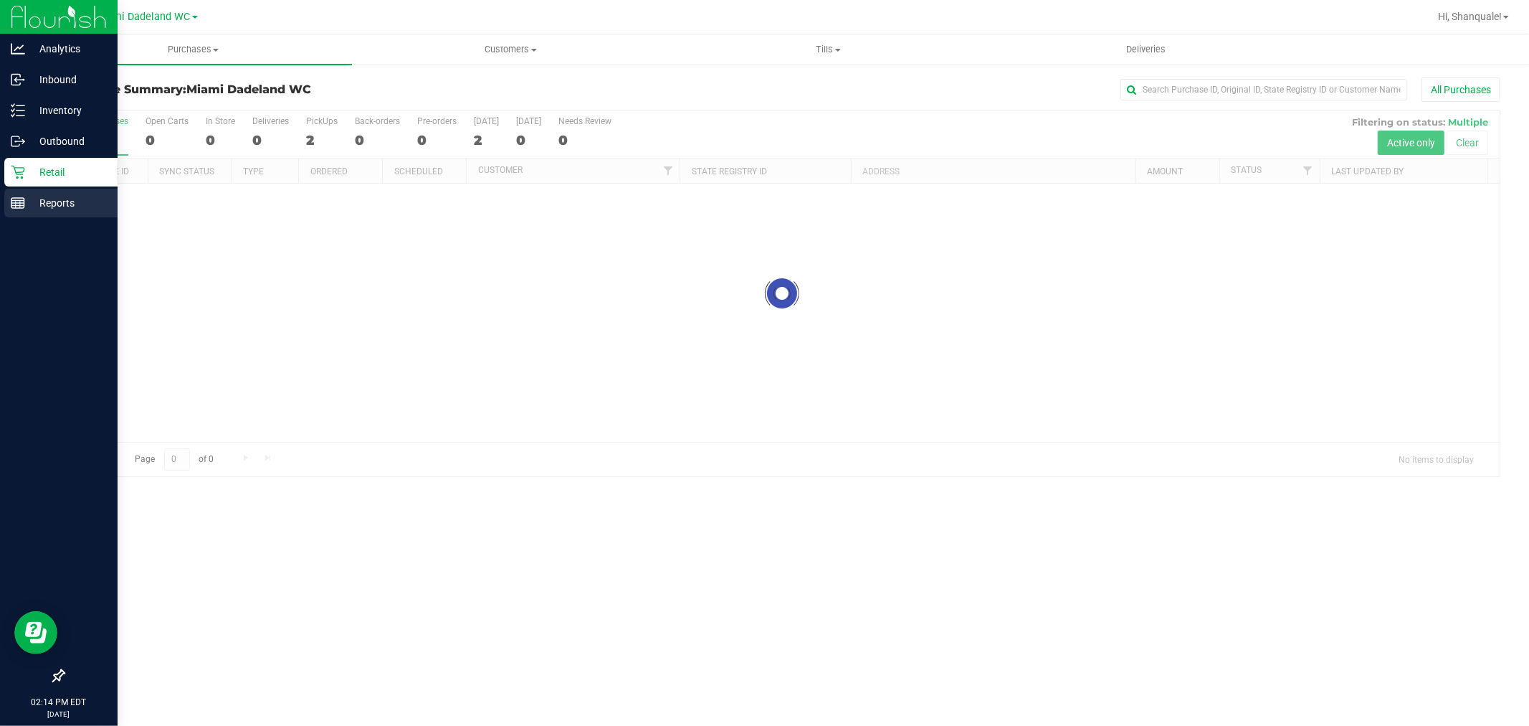
click at [55, 213] on div "Reports" at bounding box center [60, 203] width 113 height 29
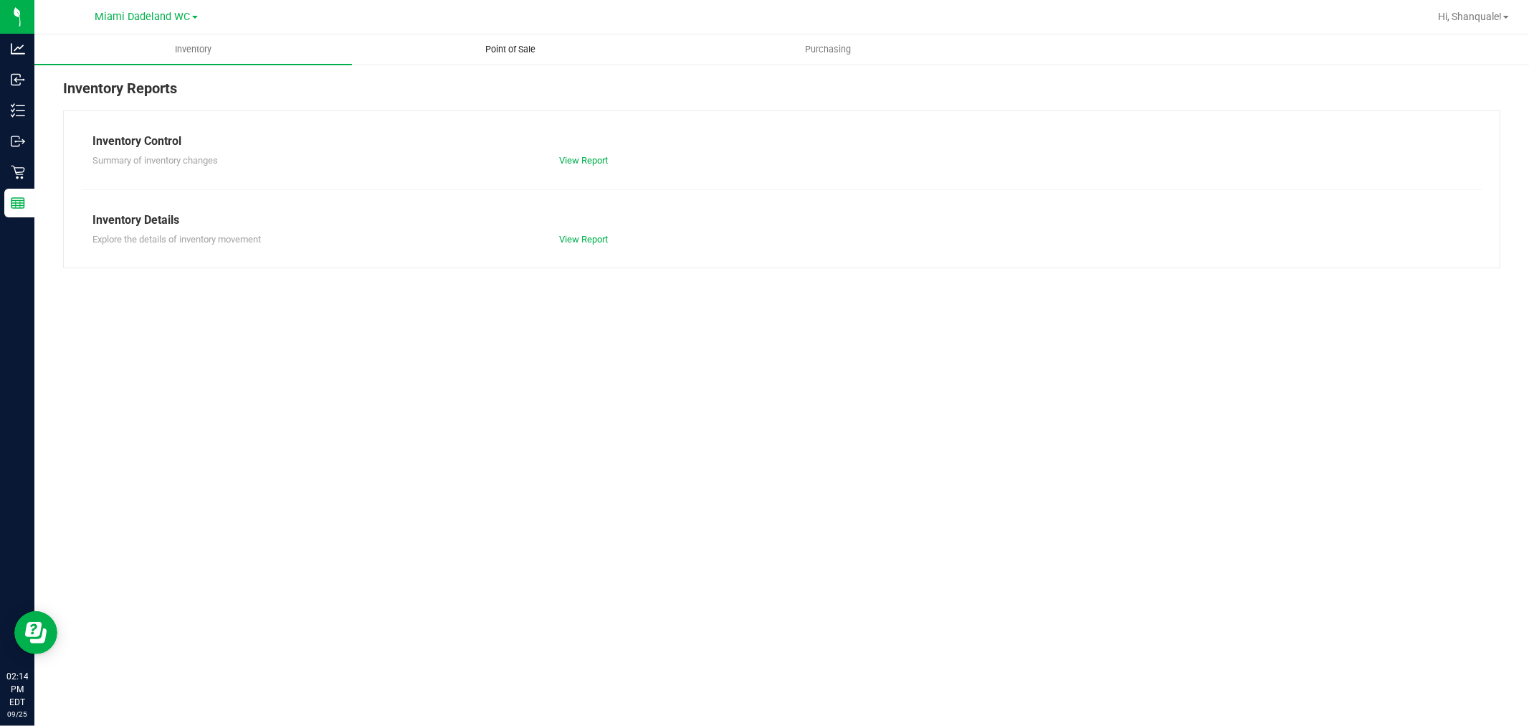
click at [521, 54] on span "Point of Sale" at bounding box center [511, 49] width 89 height 13
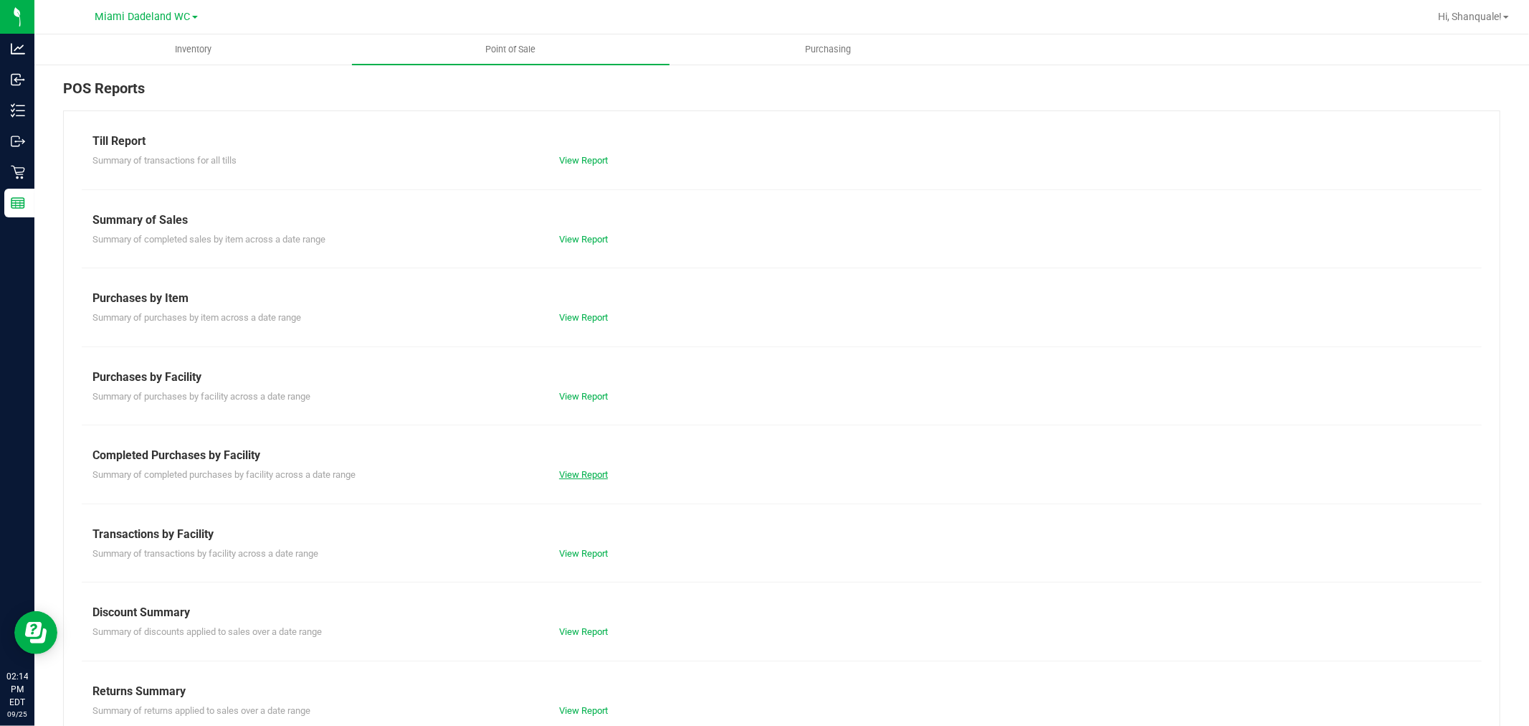
click at [588, 475] on link "View Report" at bounding box center [583, 474] width 49 height 11
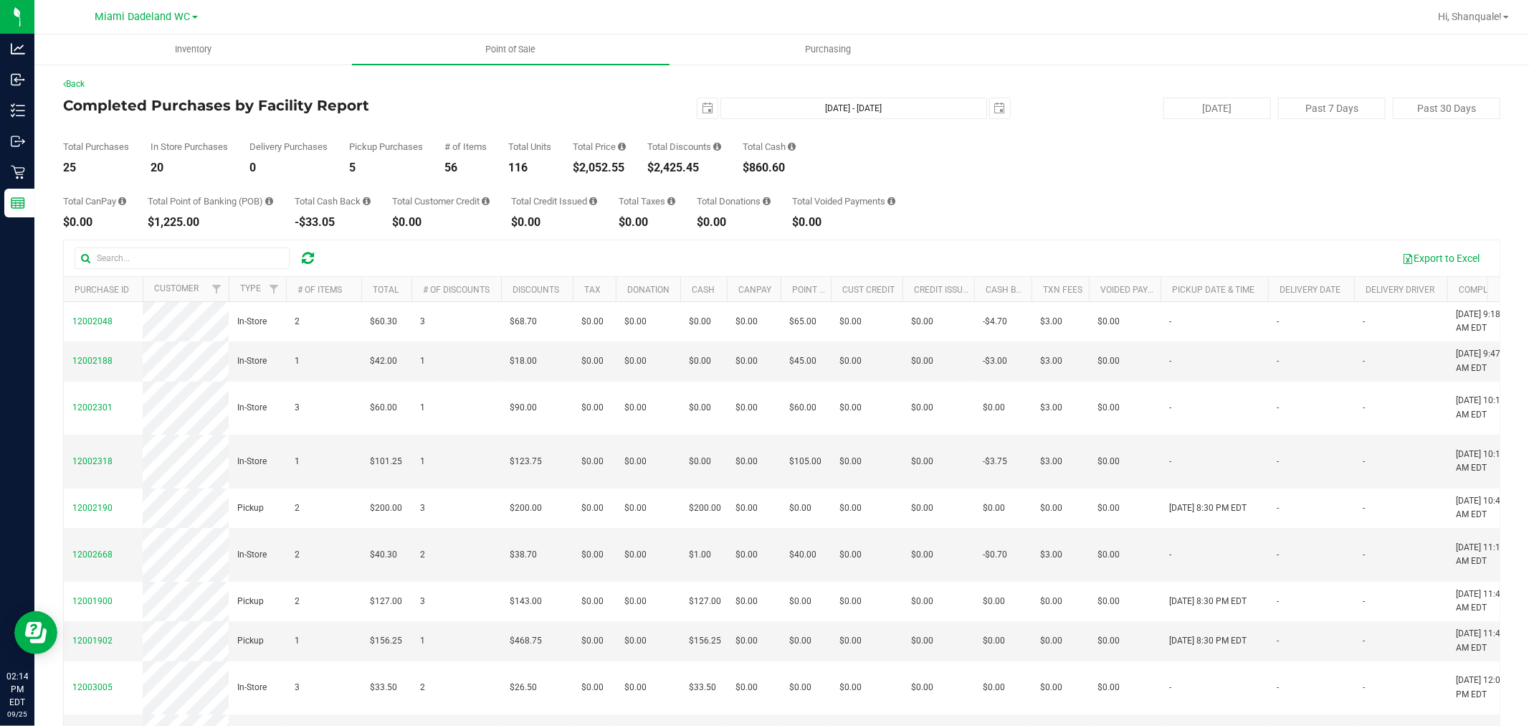
click at [1010, 210] on div "Total CanPay $0.00 Total Point of Banking (POB) $1,225.00 Total Cash Back -$33.…" at bounding box center [782, 201] width 1438 height 54
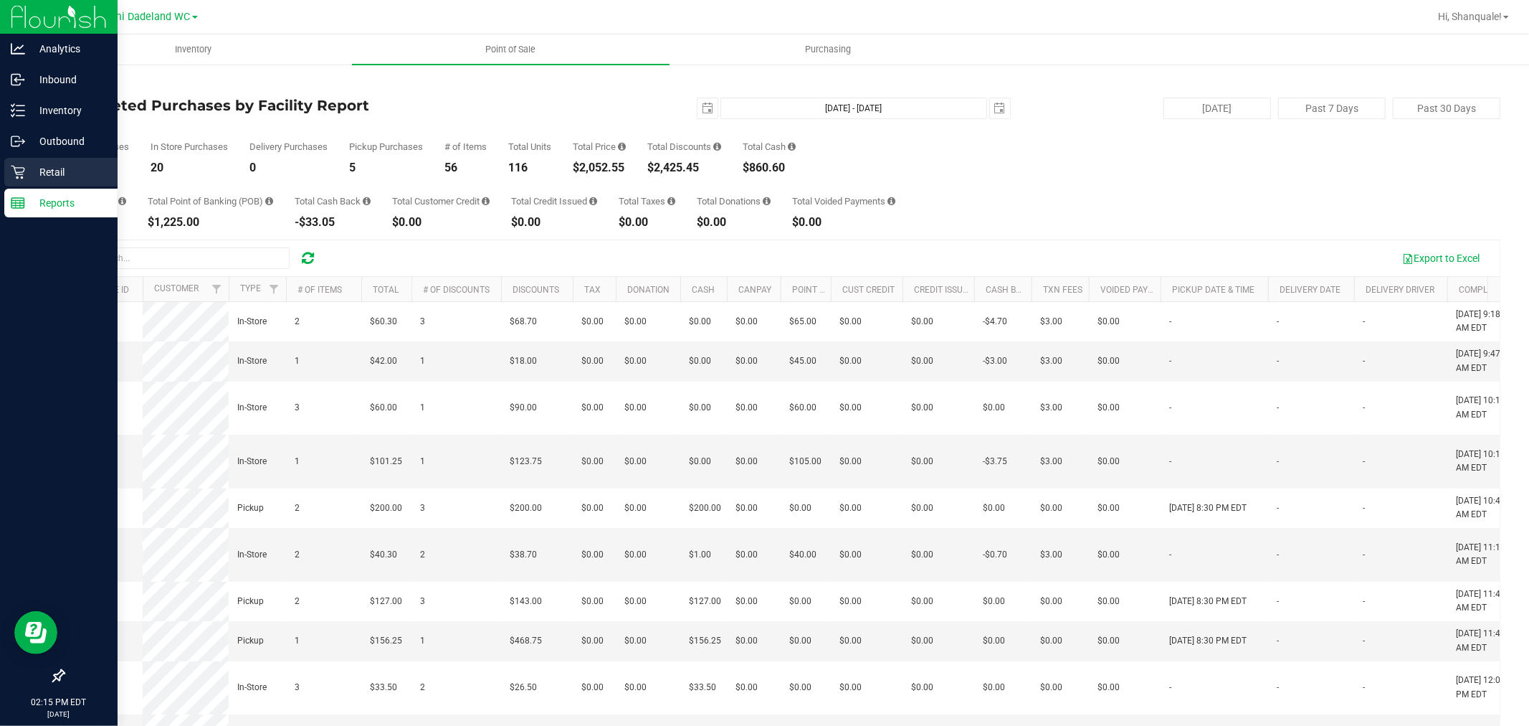
click at [14, 168] on icon at bounding box center [18, 173] width 14 height 14
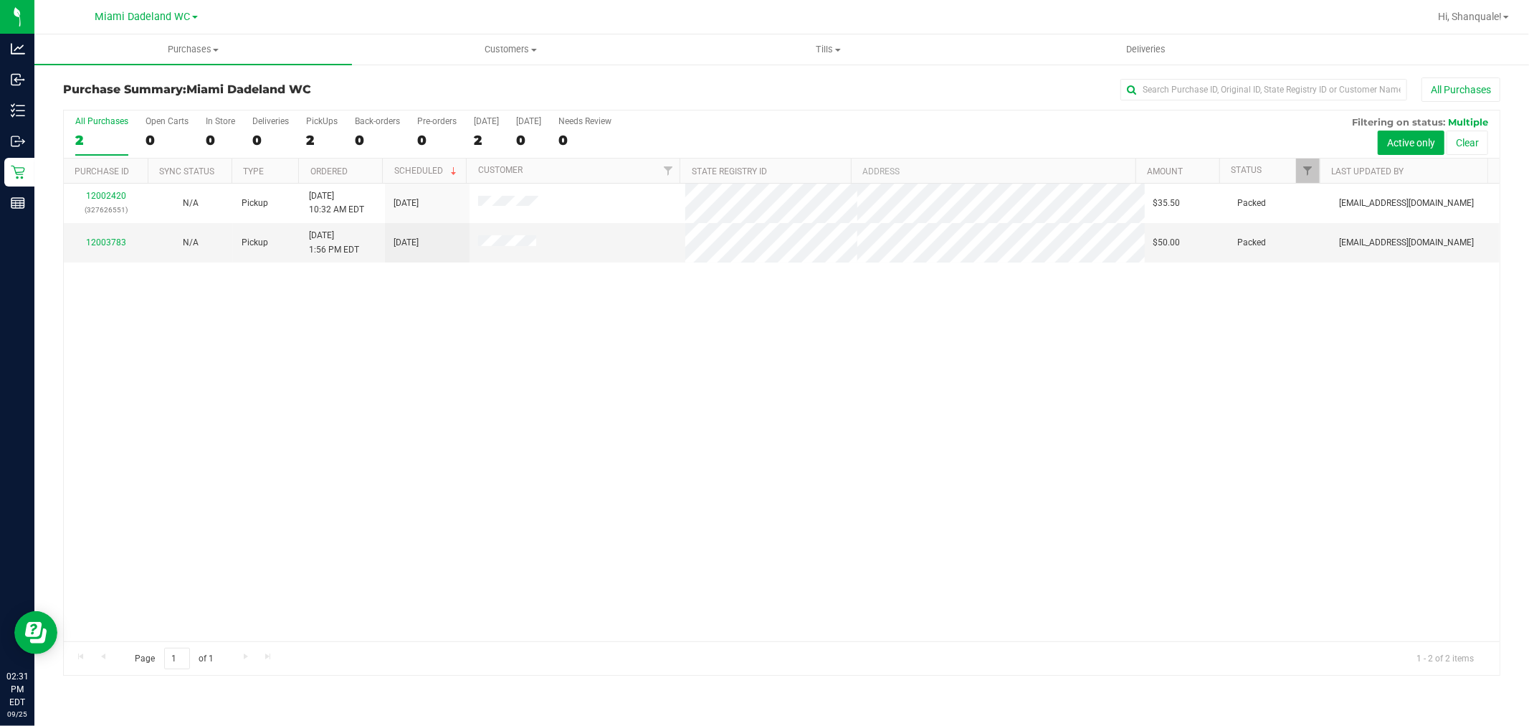
click at [166, 472] on div "12002420 (327626551) N/A Pickup [DATE] 10:32 AM EDT 9/25/2025 $35.50 Packed [EM…" at bounding box center [782, 412] width 1436 height 457
